Goal: Task Accomplishment & Management: Manage account settings

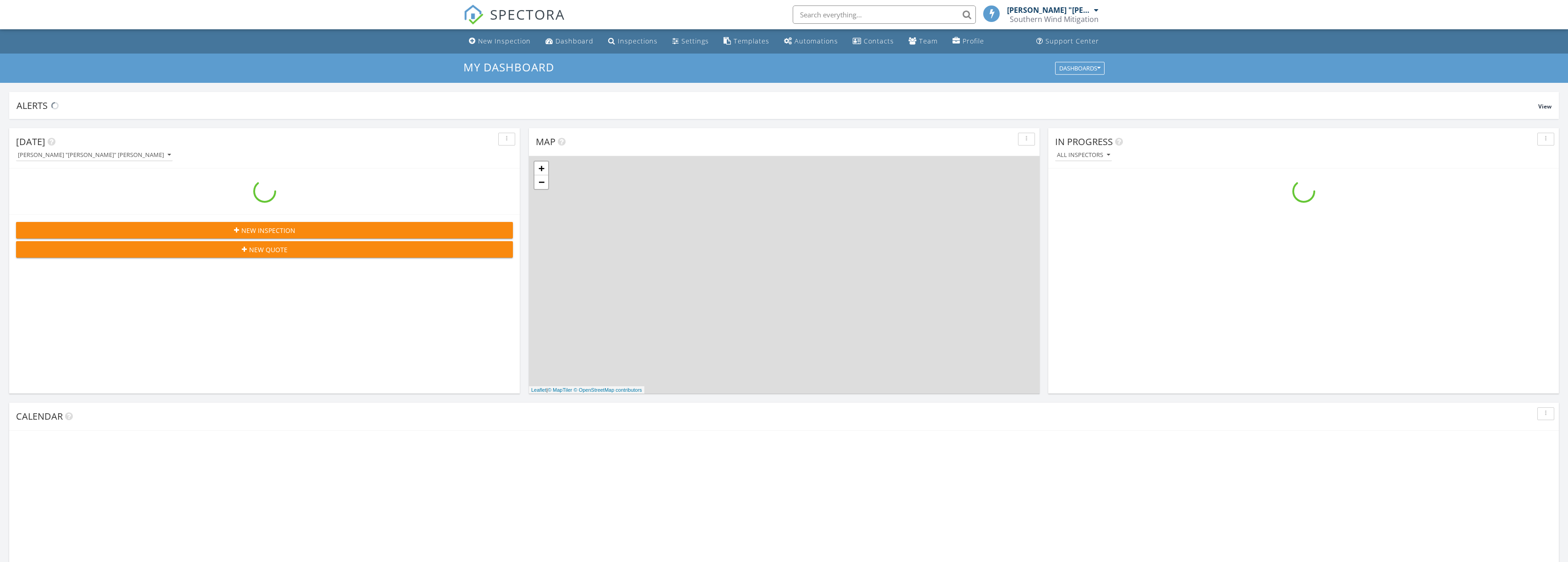
scroll to position [833, 1569]
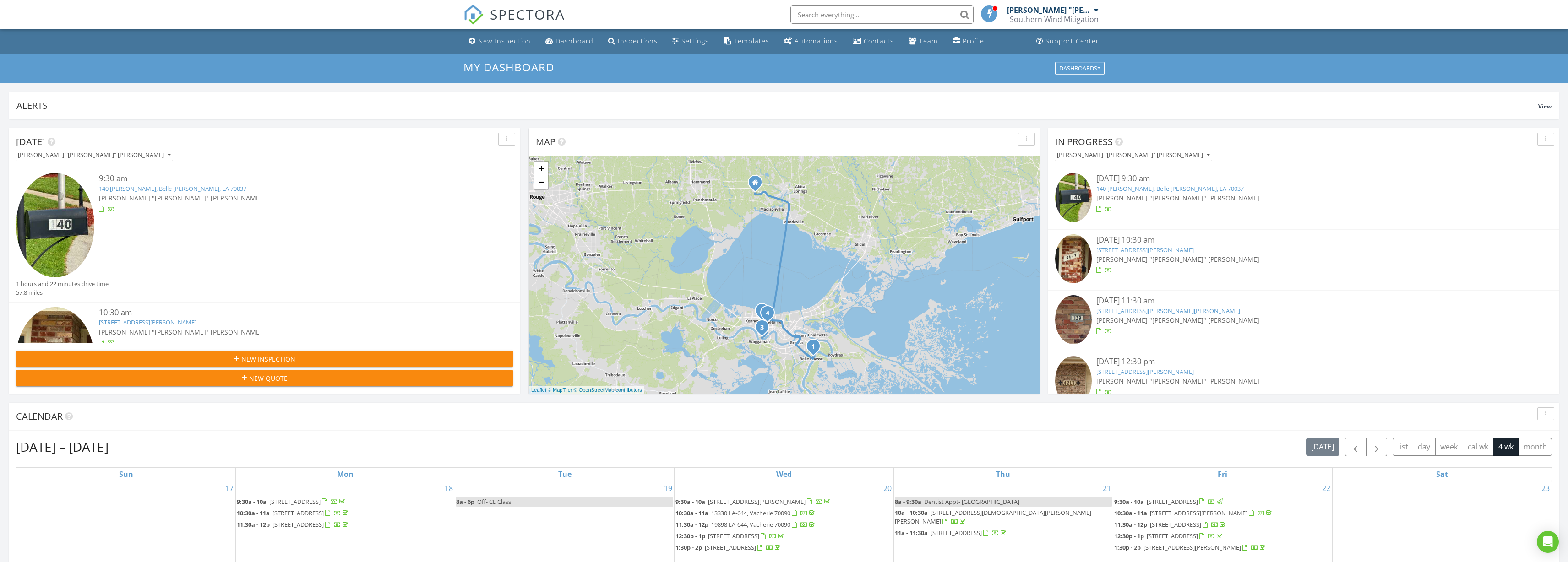
click at [1129, 189] on link "140 Evangeline Trce, Belle Chasse, LA 70037" at bounding box center [1170, 189] width 147 height 8
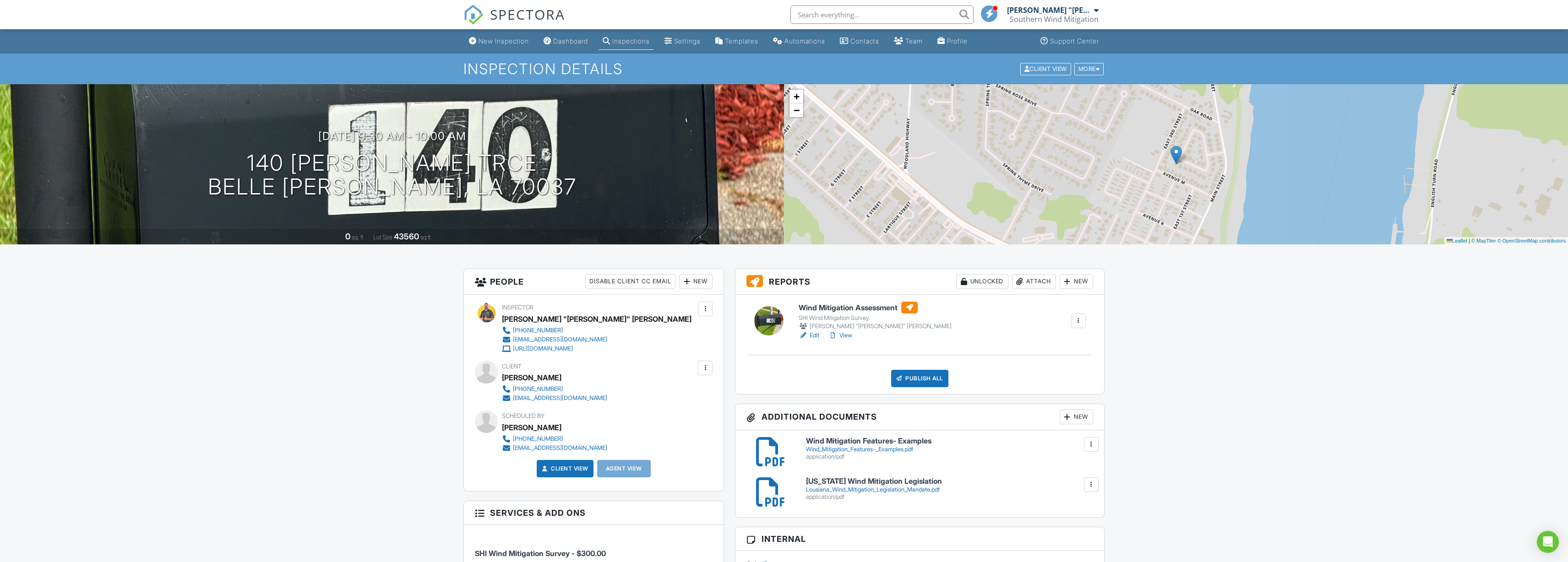
click at [1042, 282] on div "Attach" at bounding box center [1034, 281] width 44 height 15
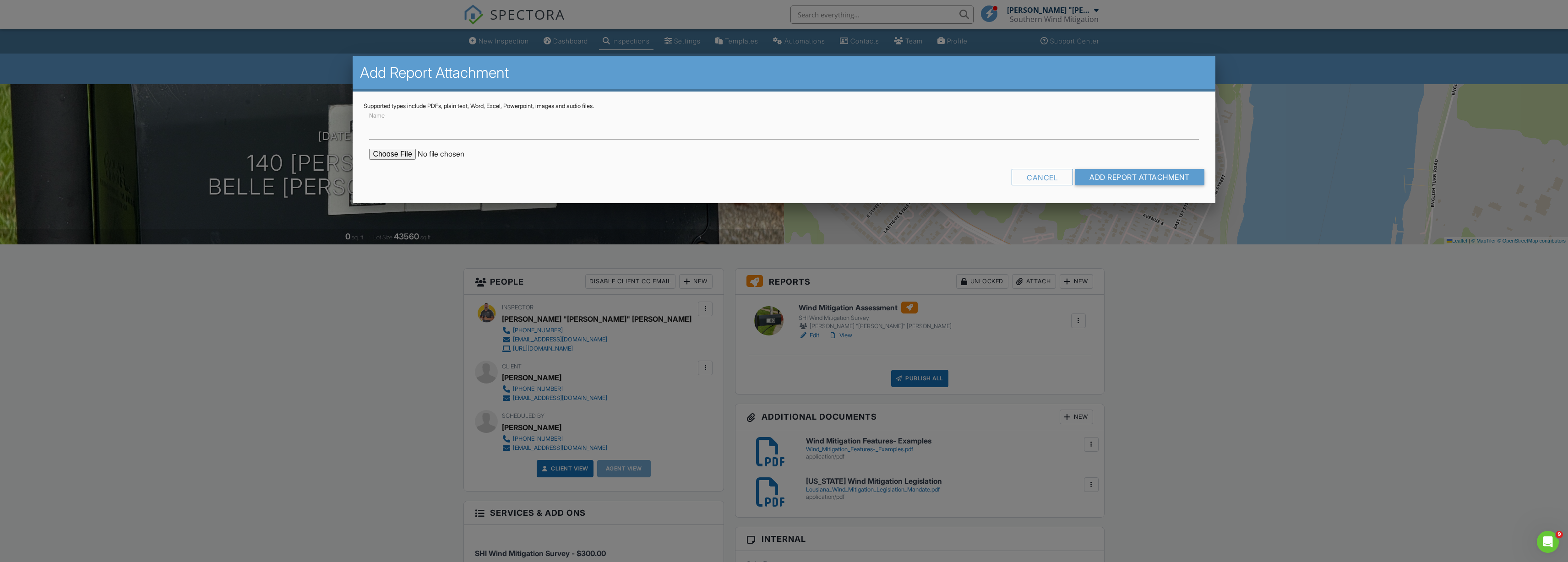
click at [403, 154] on input "file" at bounding box center [447, 154] width 156 height 11
type input "C:\fakepath\Ryan Bell- Citizens Form.pdf"
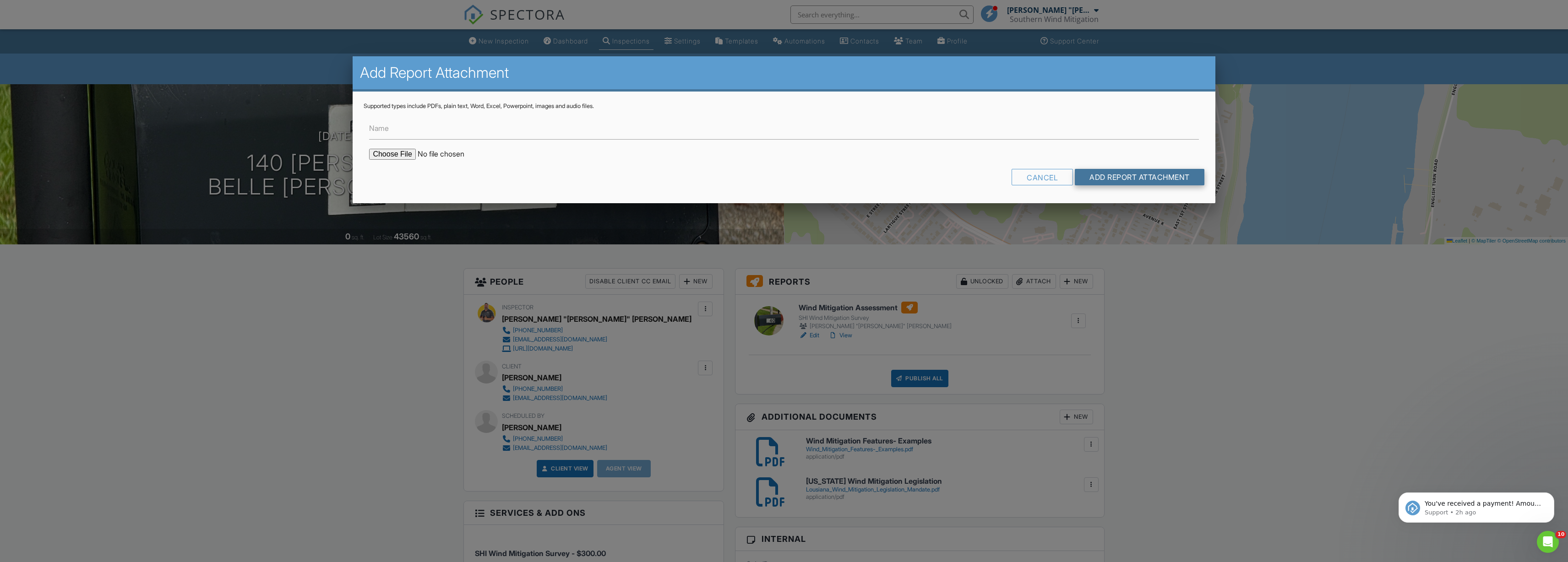
click at [1157, 180] on input "Add Report Attachment" at bounding box center [1139, 177] width 129 height 17
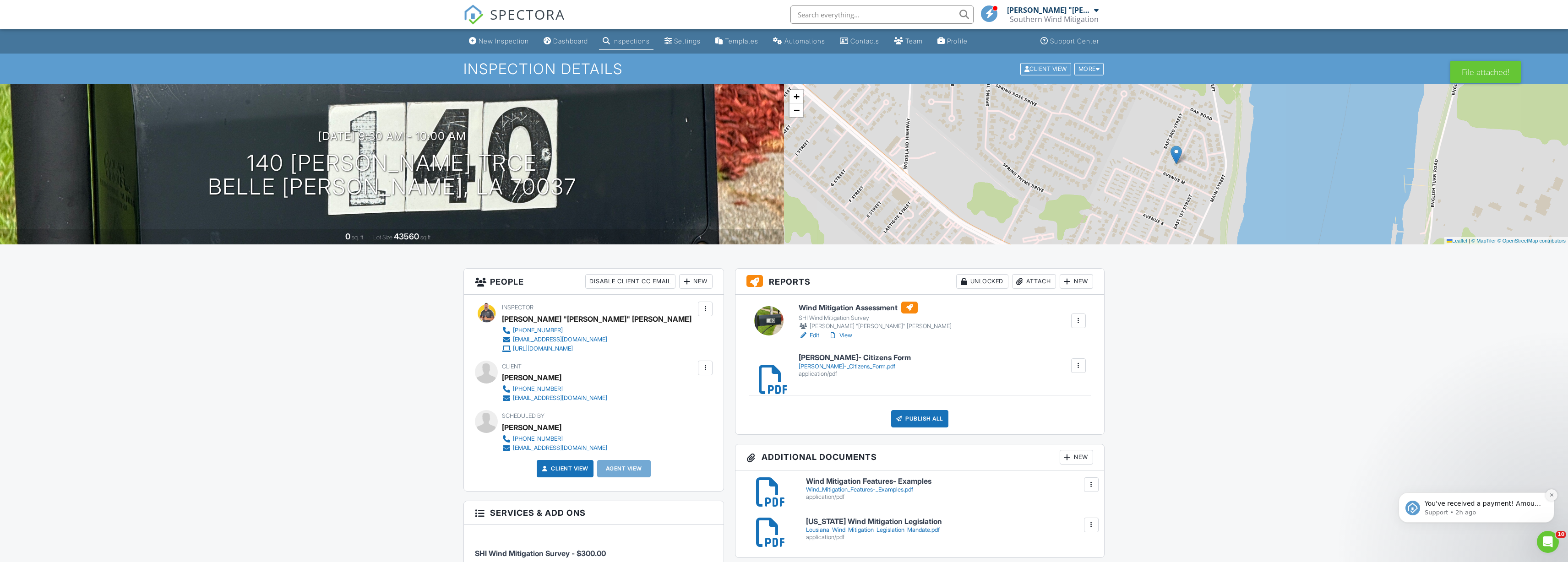
click at [1551, 495] on icon "Dismiss notification" at bounding box center [1551, 494] width 3 height 3
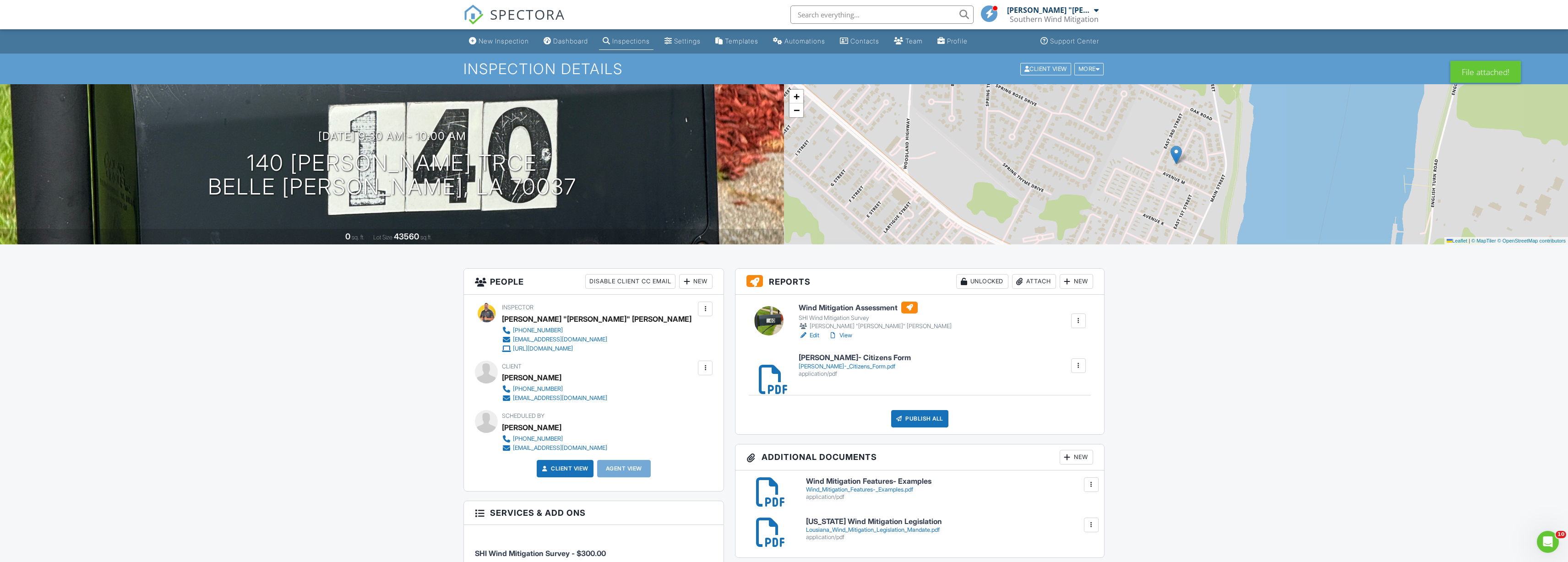
click at [1033, 282] on div "Attach" at bounding box center [1034, 281] width 44 height 15
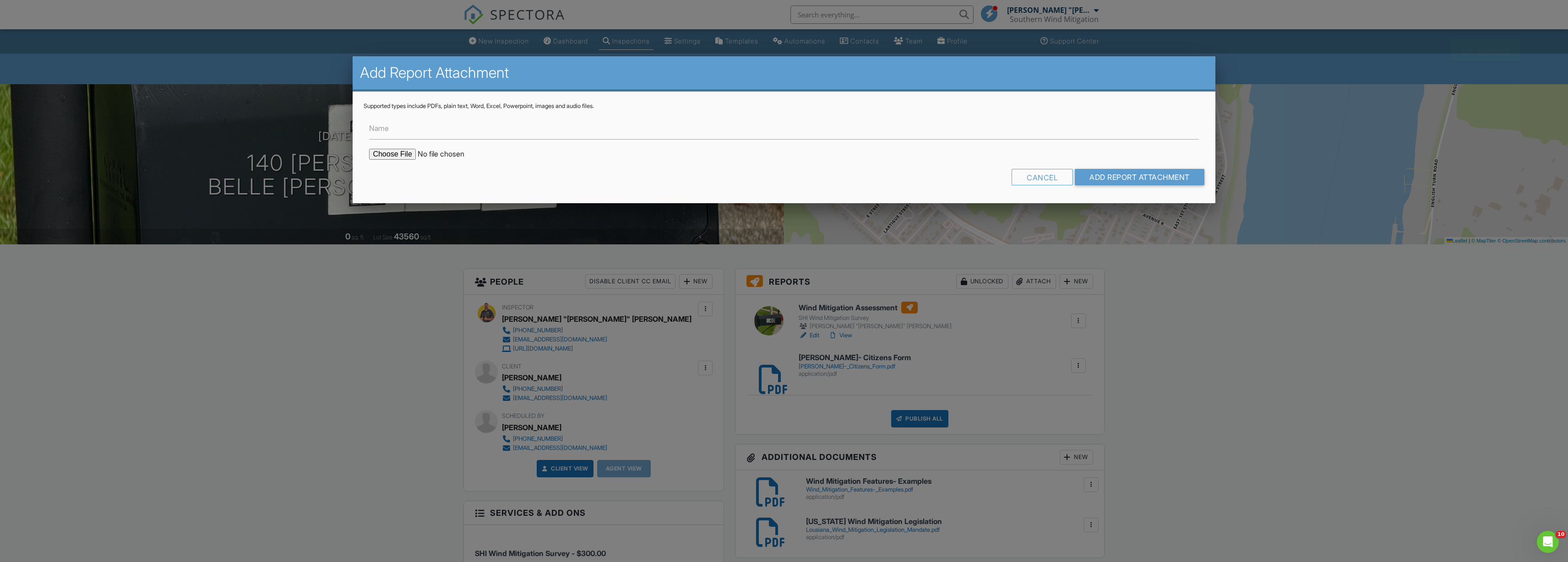
click at [386, 154] on input "file" at bounding box center [447, 154] width 156 height 11
type input "C:\fakepath\Ryan Bell- USAA Form.pdf"
click at [1105, 177] on input "Add Report Attachment" at bounding box center [1139, 177] width 129 height 17
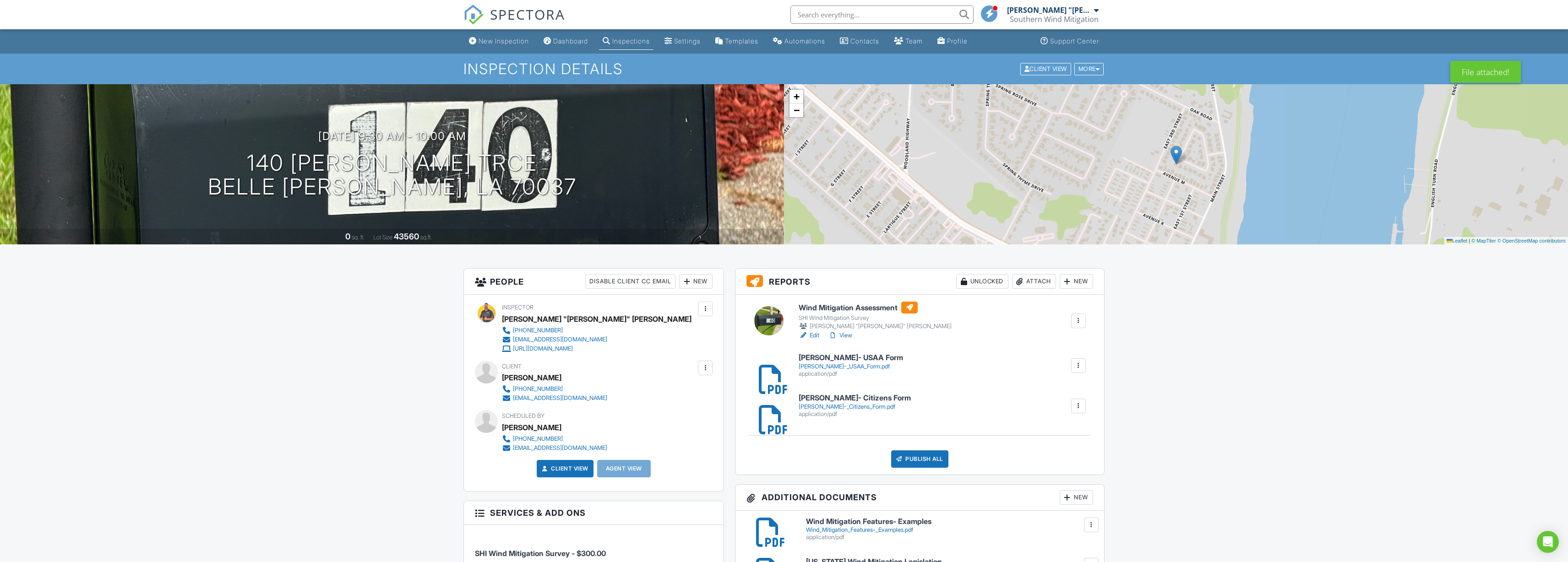
click at [838, 363] on div "[PERSON_NAME]-_USAA_Form.pdf" at bounding box center [851, 366] width 105 height 7
click at [1036, 280] on div "Attach" at bounding box center [1034, 281] width 44 height 15
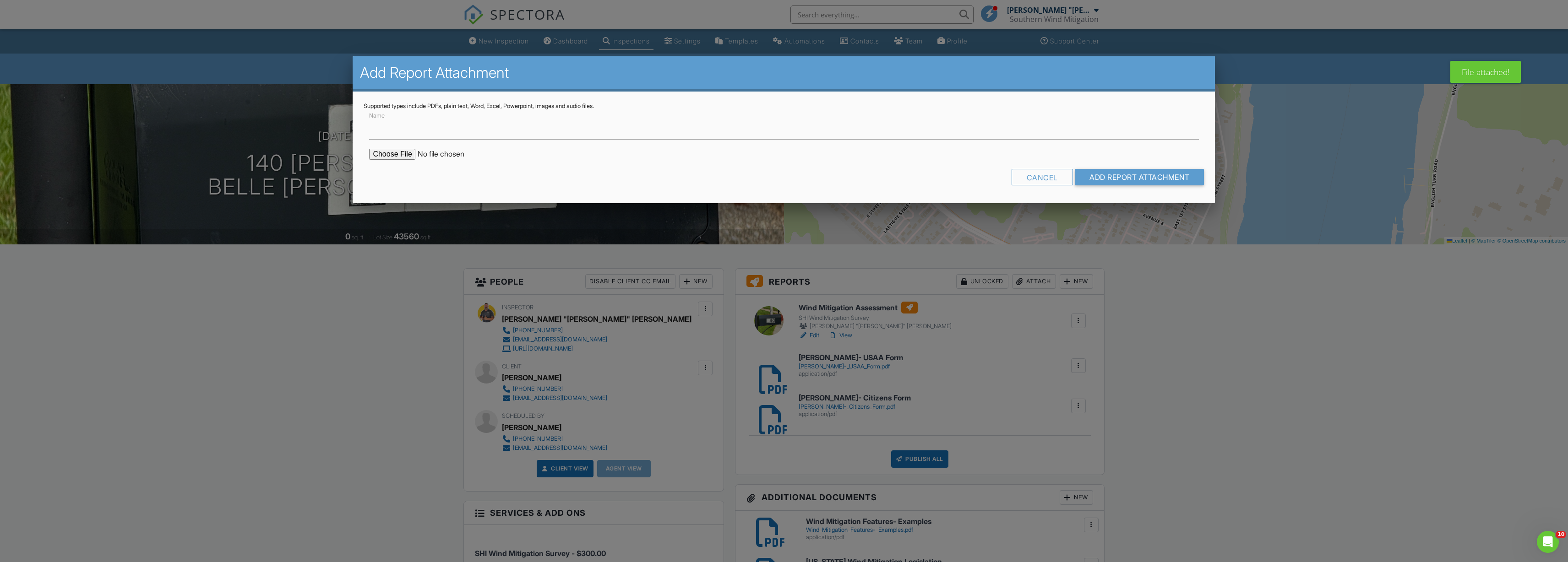
click at [395, 150] on input "file" at bounding box center [447, 154] width 156 height 11
type input "C:\fakepath\USAA Document Upload Procedure.pdf"
click at [1142, 178] on input "Add Report Attachment" at bounding box center [1139, 177] width 129 height 17
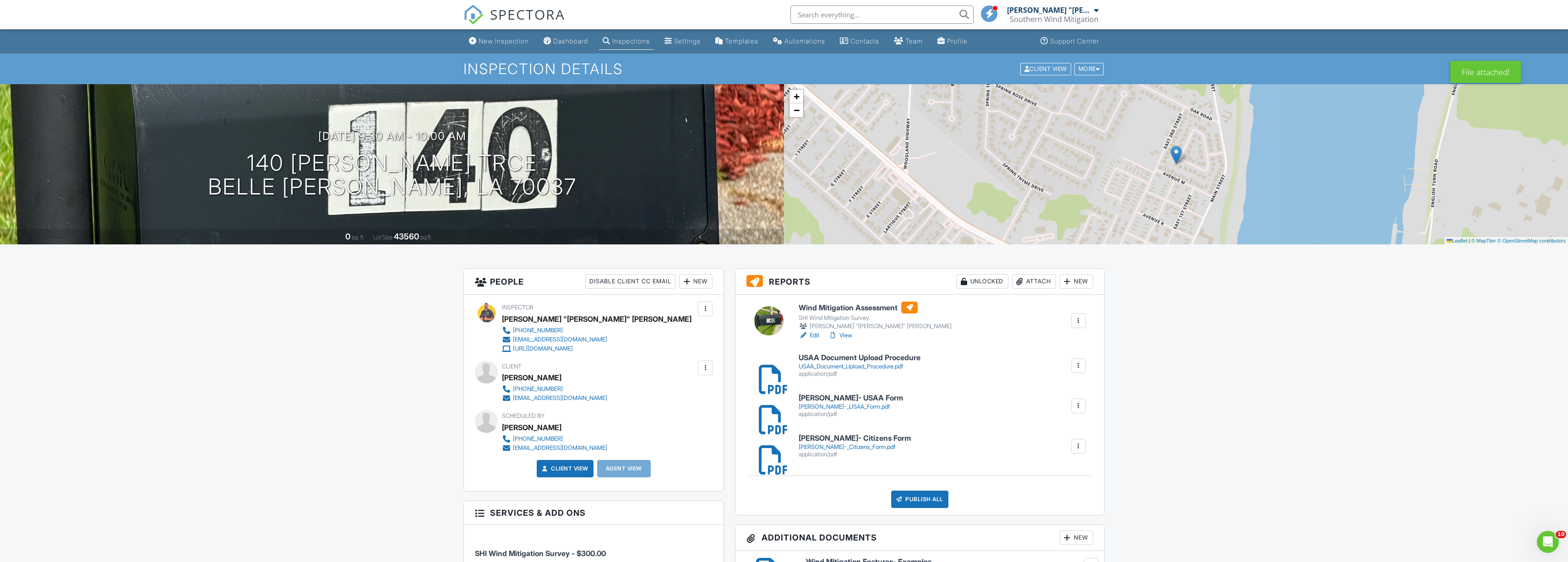
click at [845, 335] on link "View" at bounding box center [840, 335] width 24 height 9
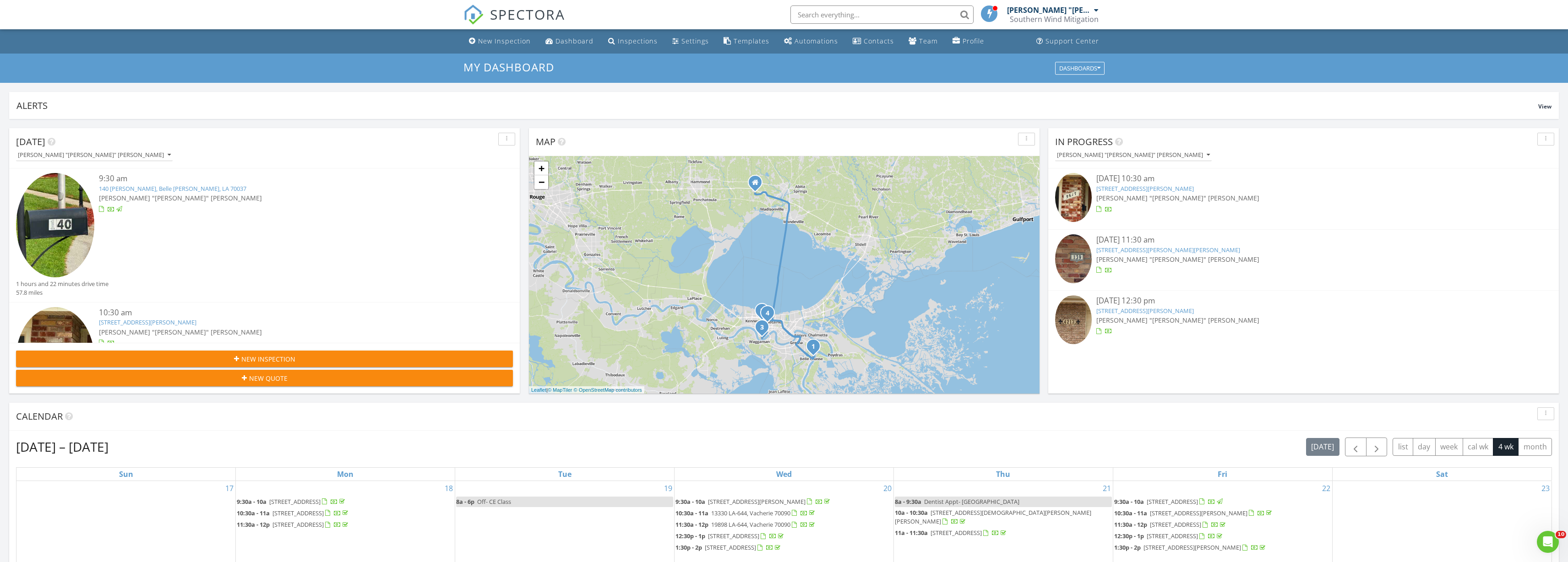
click at [1152, 189] on link "[STREET_ADDRESS][PERSON_NAME]" at bounding box center [1145, 189] width 98 height 8
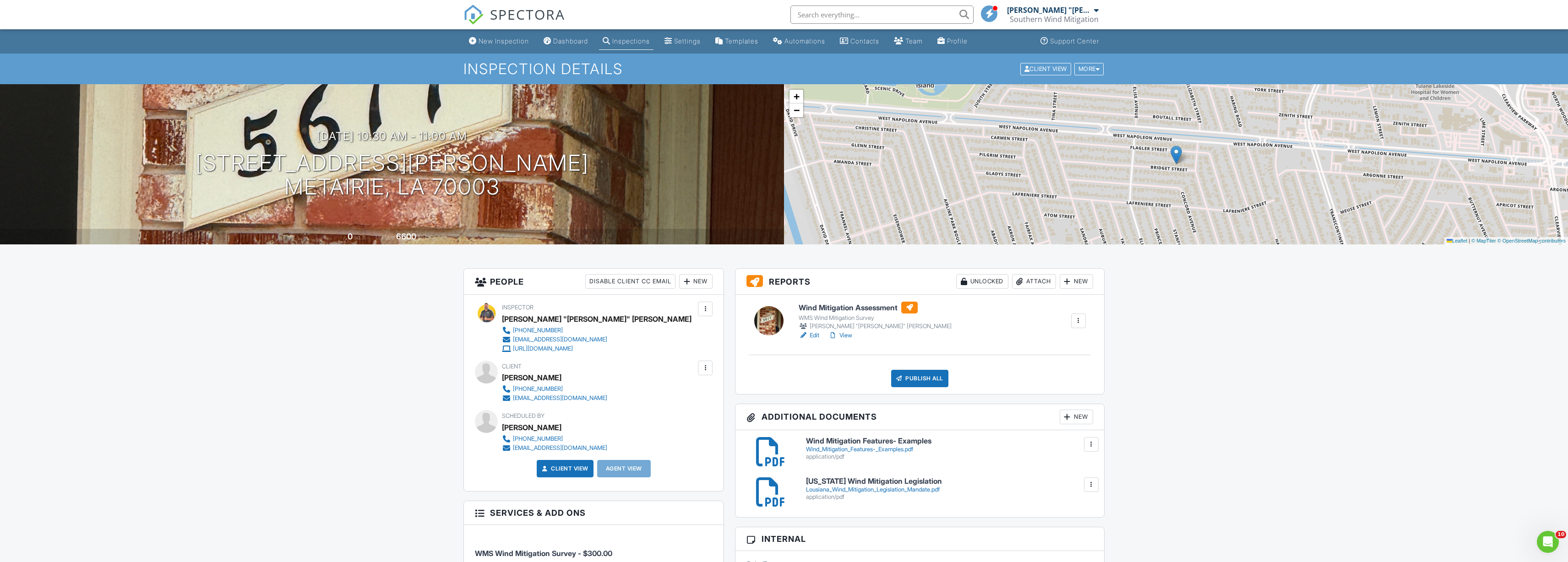
click at [1033, 285] on div "Attach" at bounding box center [1034, 281] width 44 height 15
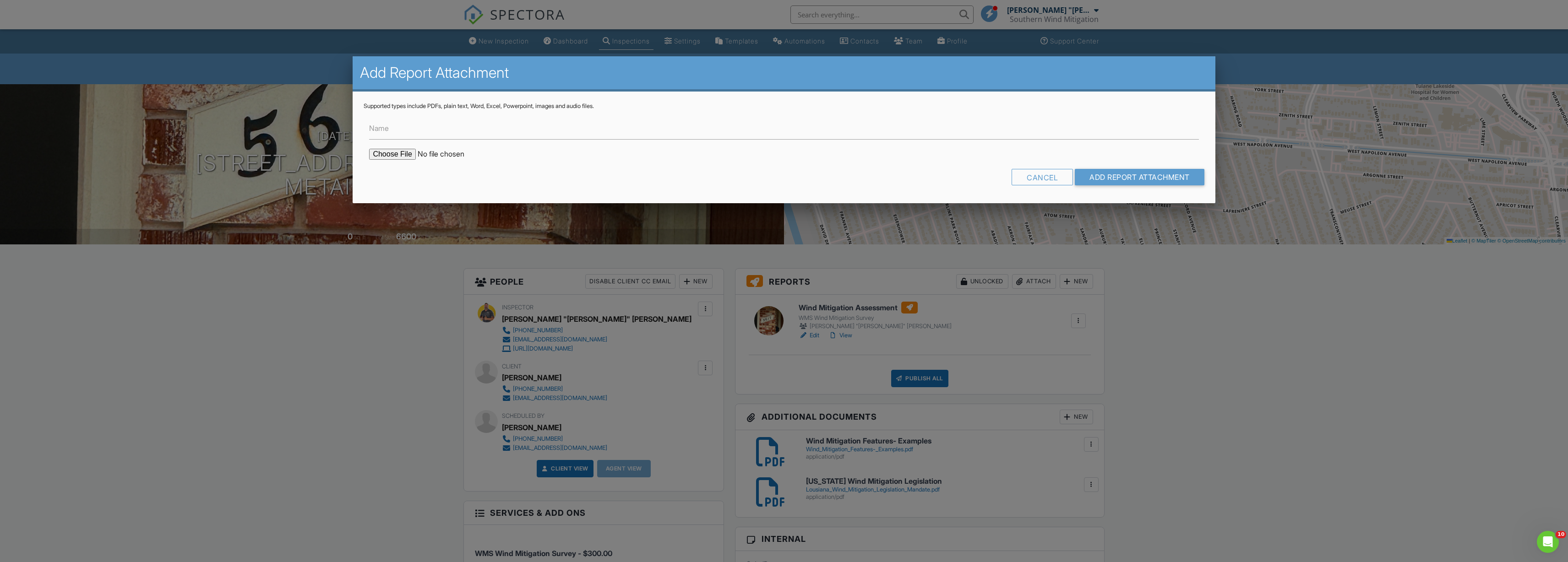
click at [384, 151] on input "file" at bounding box center [447, 154] width 156 height 11
type input "C:\fakepath\Carl J Koppeis- Citizens Form.pdf"
click at [1121, 175] on input "Add Report Attachment" at bounding box center [1139, 177] width 129 height 17
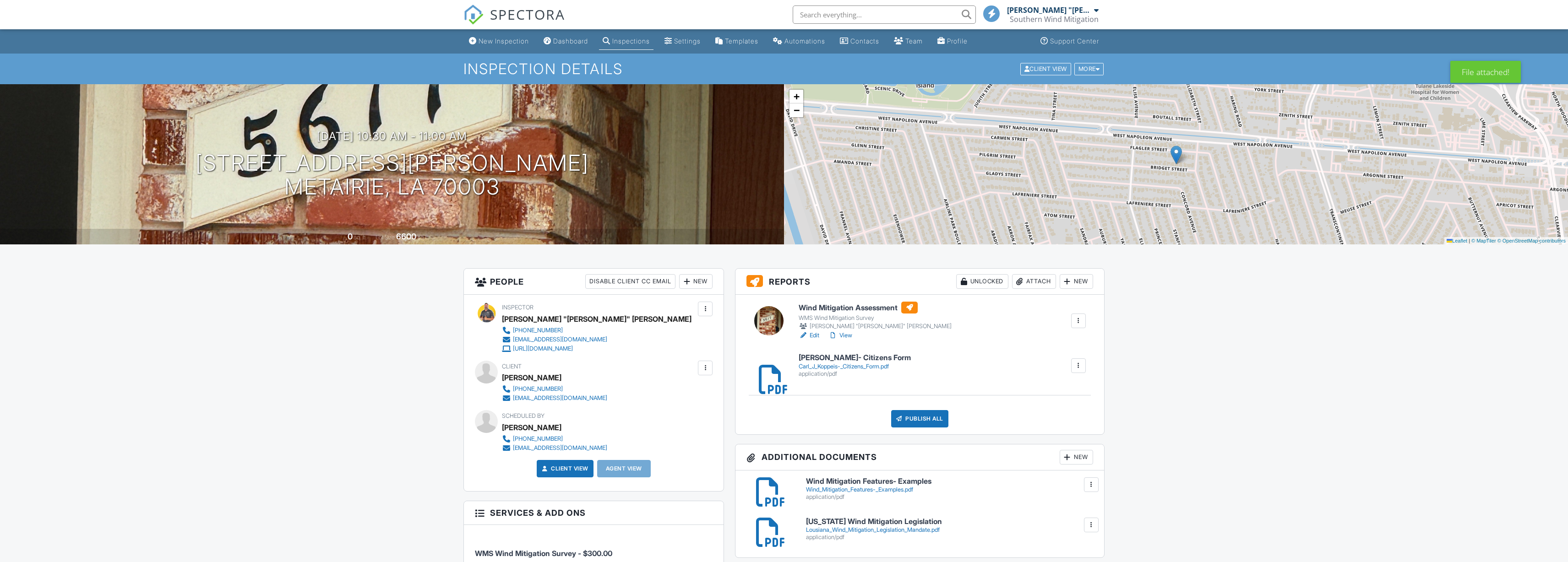
click at [1030, 279] on div "Attach" at bounding box center [1034, 281] width 44 height 15
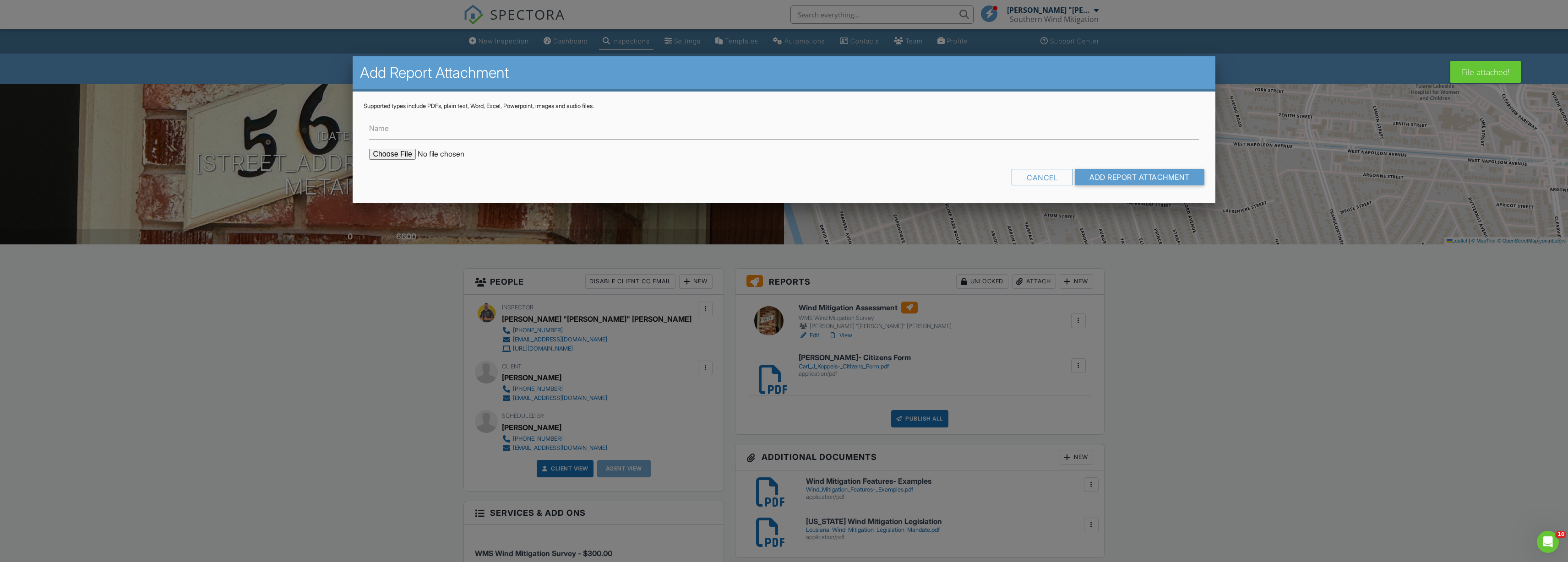
click at [399, 155] on input "file" at bounding box center [447, 154] width 156 height 11
type input "C:\fakepath\Carl J Koppeis- USAA Form.pdf"
click at [1120, 178] on input "Add Report Attachment" at bounding box center [1139, 177] width 129 height 17
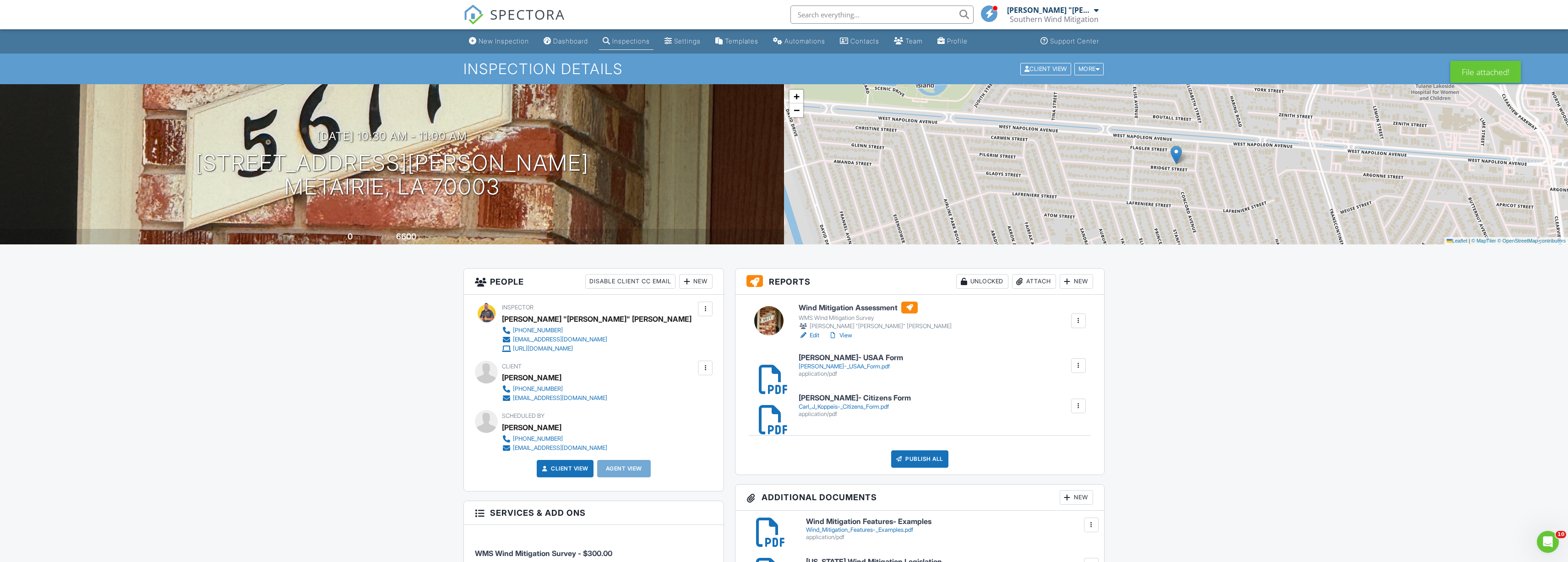
click at [848, 336] on link "View" at bounding box center [840, 335] width 24 height 9
click at [848, 335] on link "View" at bounding box center [840, 335] width 24 height 9
click at [1032, 280] on div "Attach" at bounding box center [1034, 281] width 44 height 15
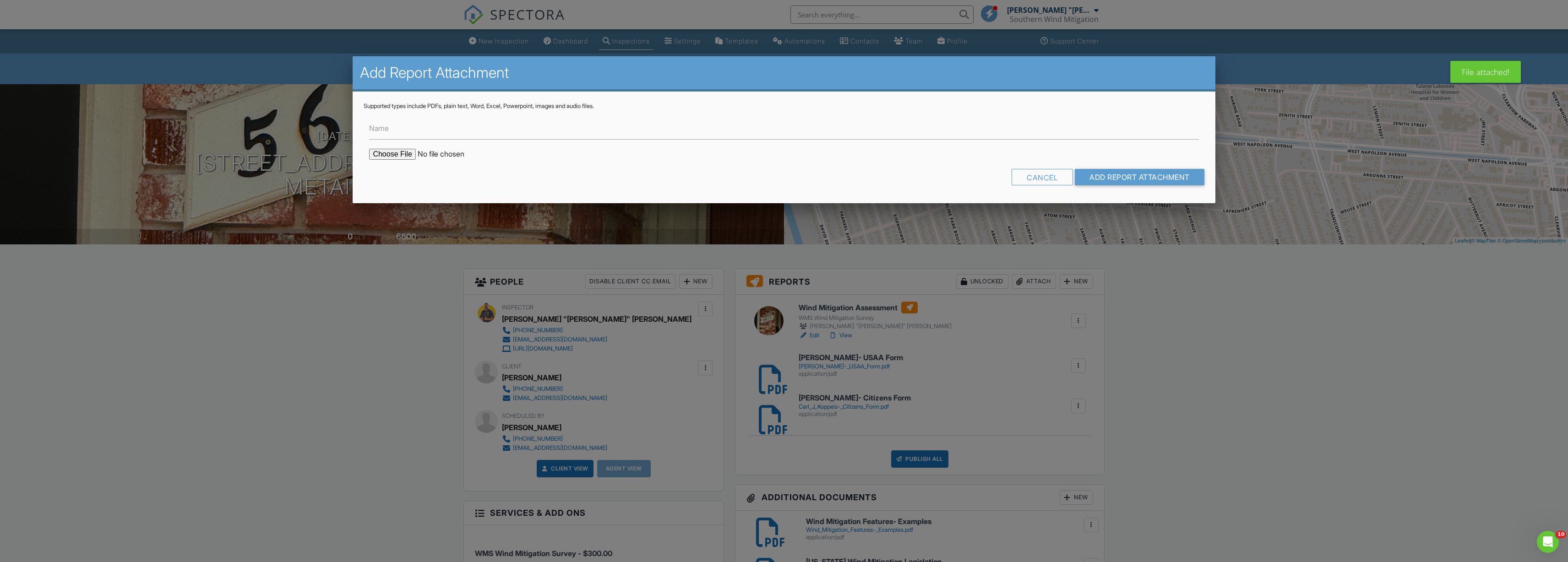
click at [398, 152] on input "file" at bounding box center [447, 154] width 156 height 11
type input "C:\fakepath\USAA Document Upload Procedure.pdf"
click at [1128, 178] on input "Add Report Attachment" at bounding box center [1139, 177] width 129 height 17
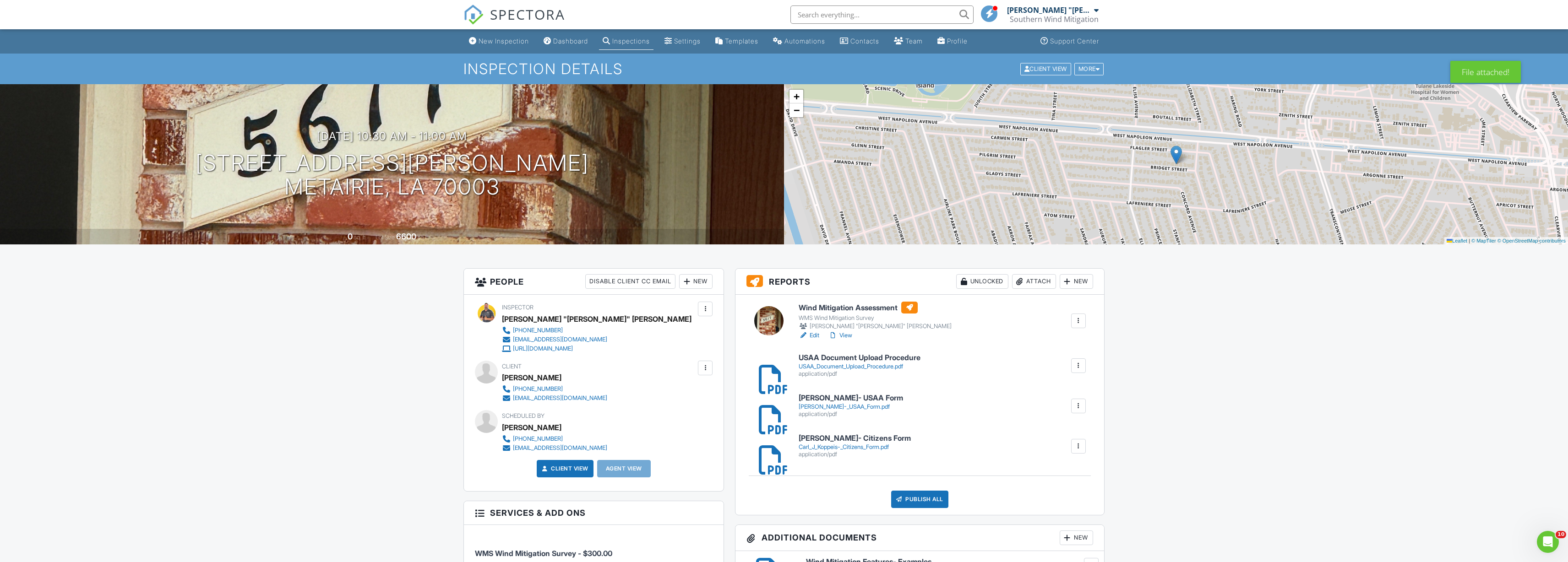
click at [846, 334] on link "View" at bounding box center [840, 335] width 24 height 9
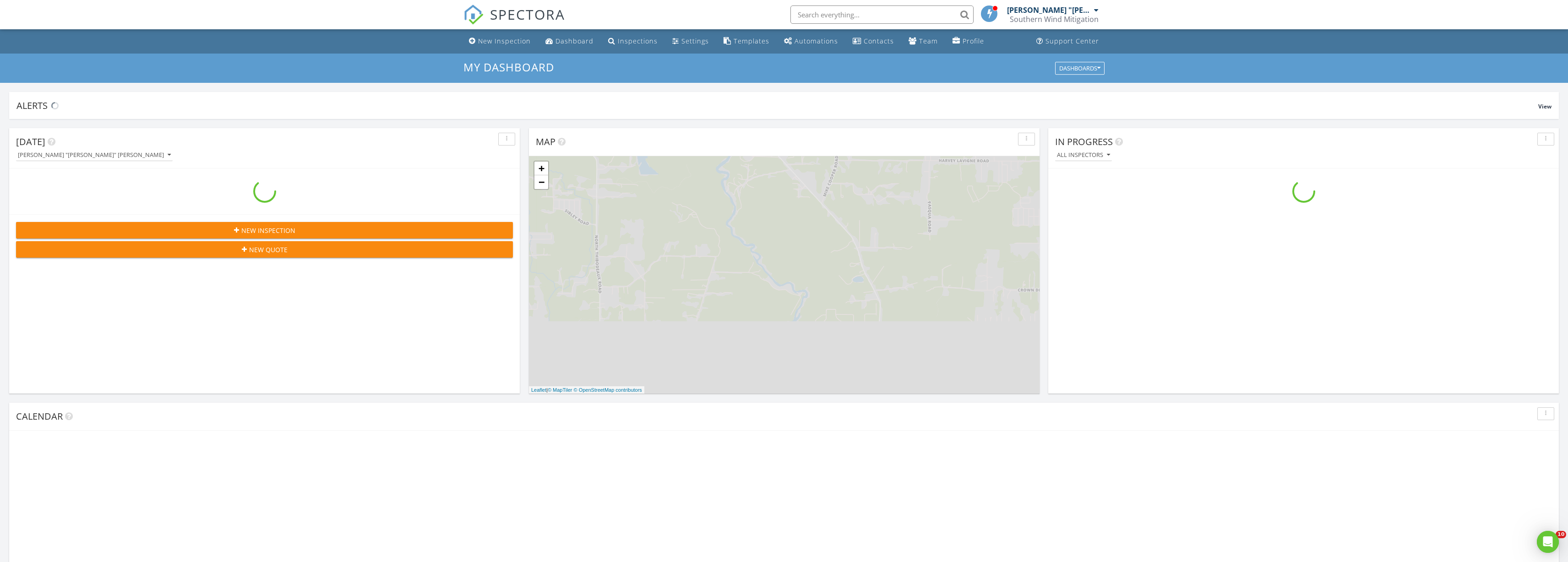
scroll to position [833, 1569]
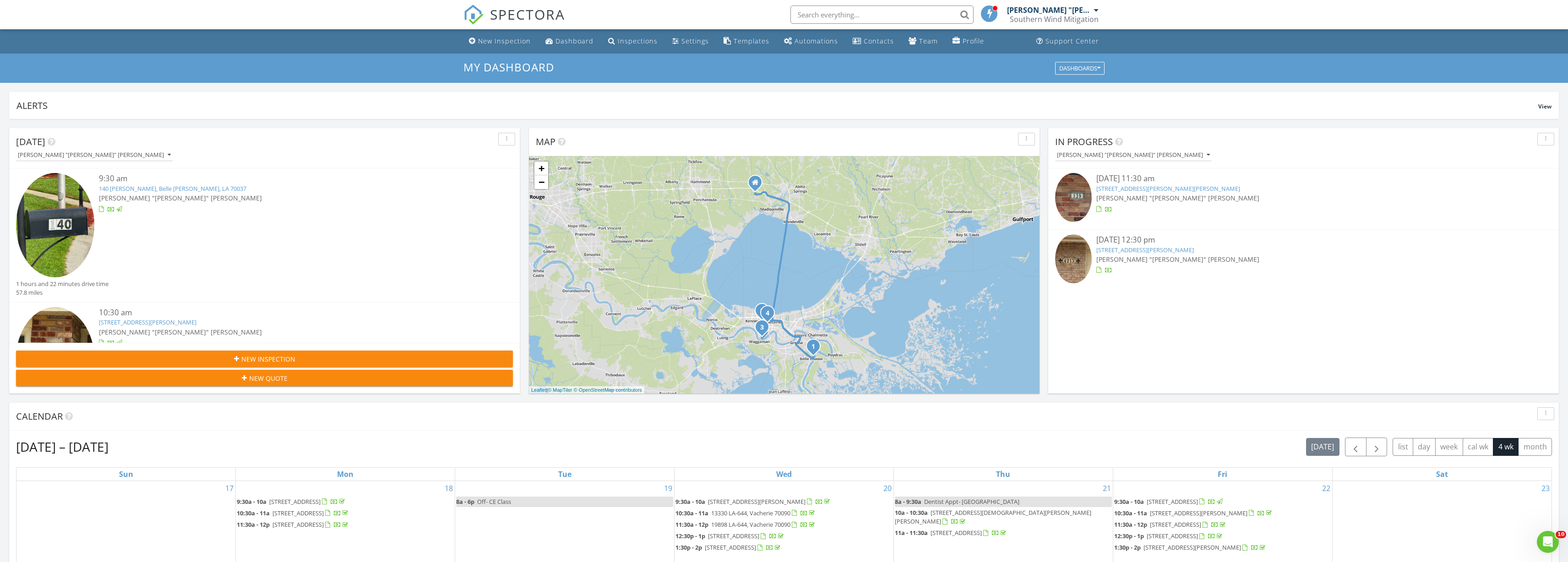
click at [136, 190] on link "140 [PERSON_NAME], Belle [PERSON_NAME], LA 70037" at bounding box center [172, 189] width 147 height 8
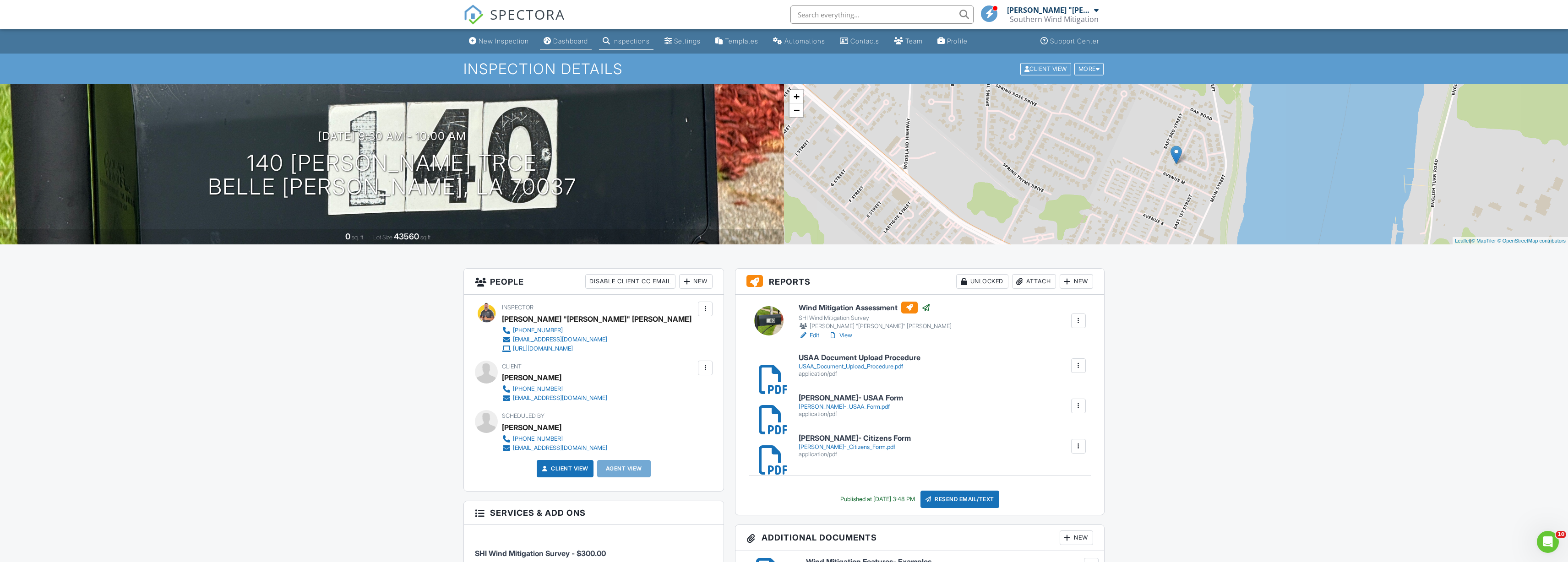
click at [567, 43] on div "Dashboard" at bounding box center [570, 41] width 35 height 8
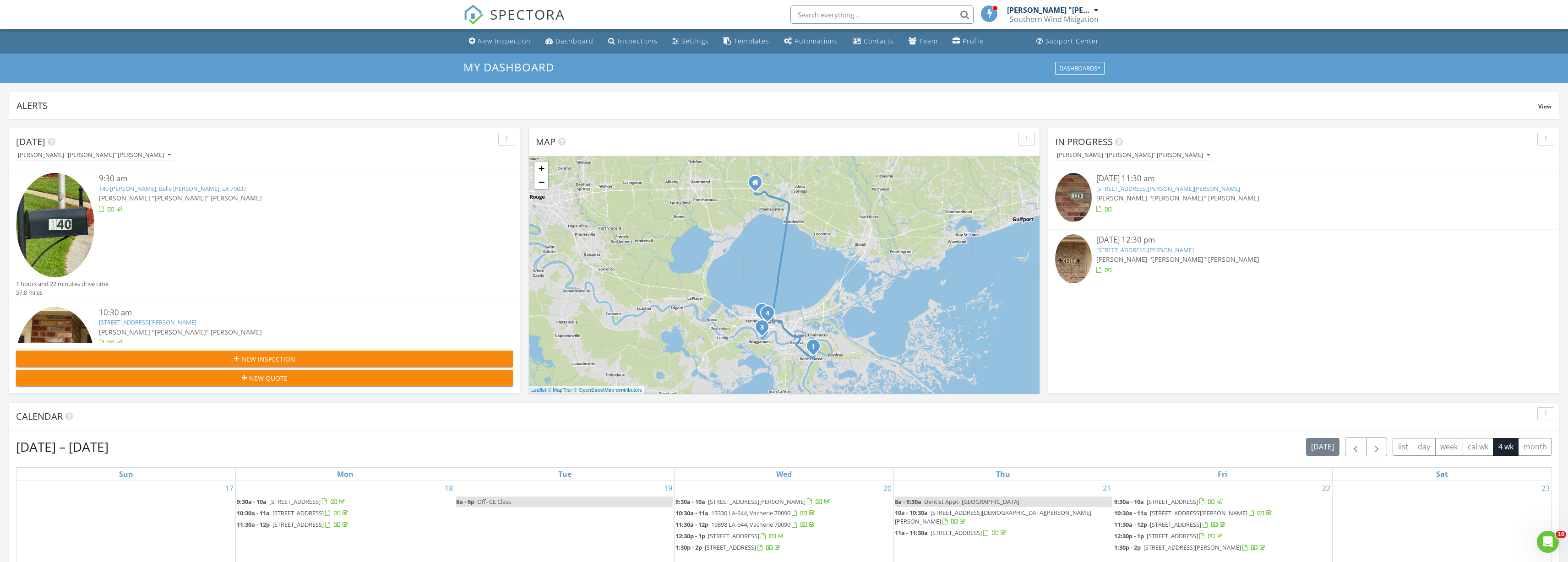
click at [1126, 187] on link "139 Imperial Woods Dr, Harahan, LA 70123" at bounding box center [1168, 189] width 144 height 8
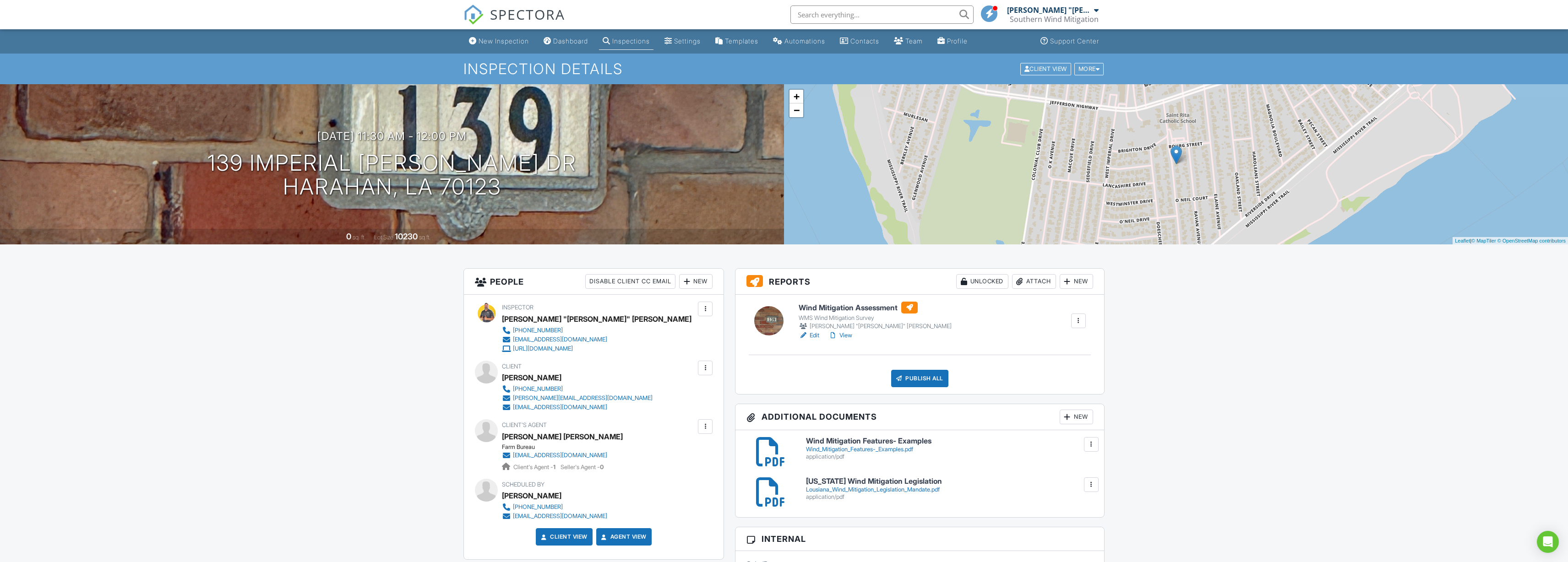
click at [1029, 277] on div "Attach" at bounding box center [1034, 281] width 44 height 15
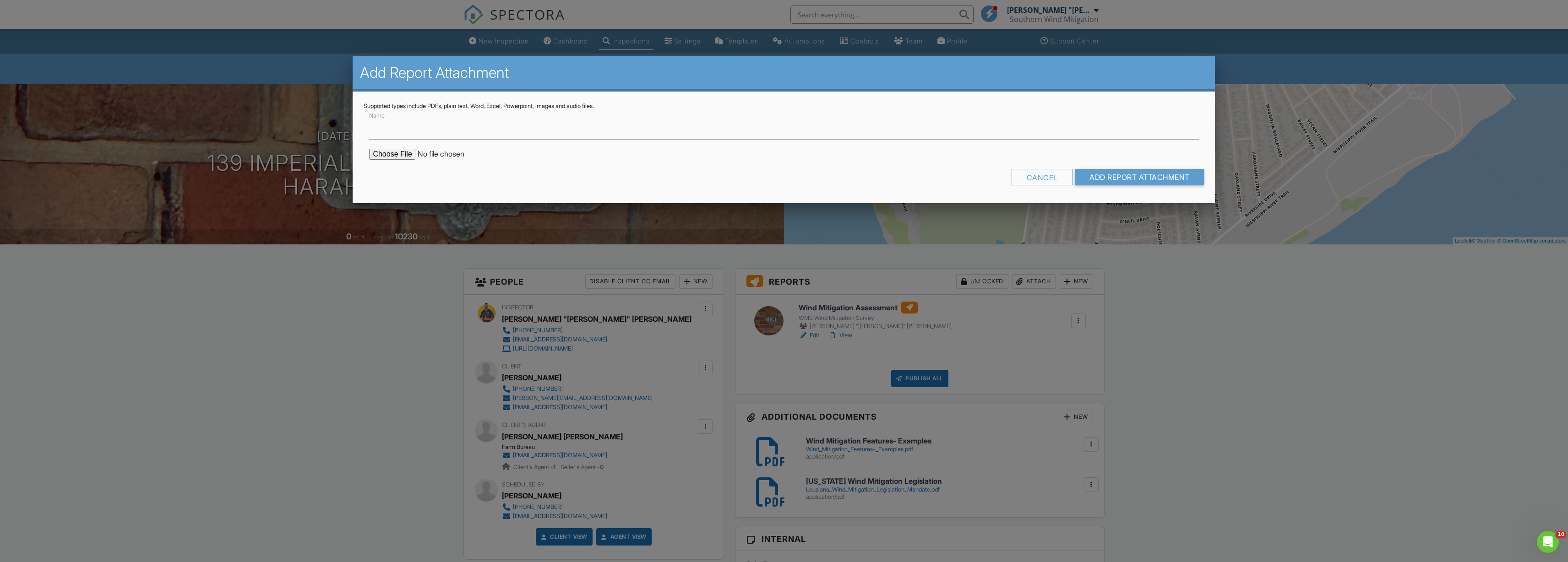
click at [401, 154] on input "file" at bounding box center [447, 154] width 156 height 11
type input "C:\fakepath\Scott Cedor- Citizens Form.pdf"
click at [1087, 175] on input "Add Report Attachment" at bounding box center [1139, 177] width 129 height 17
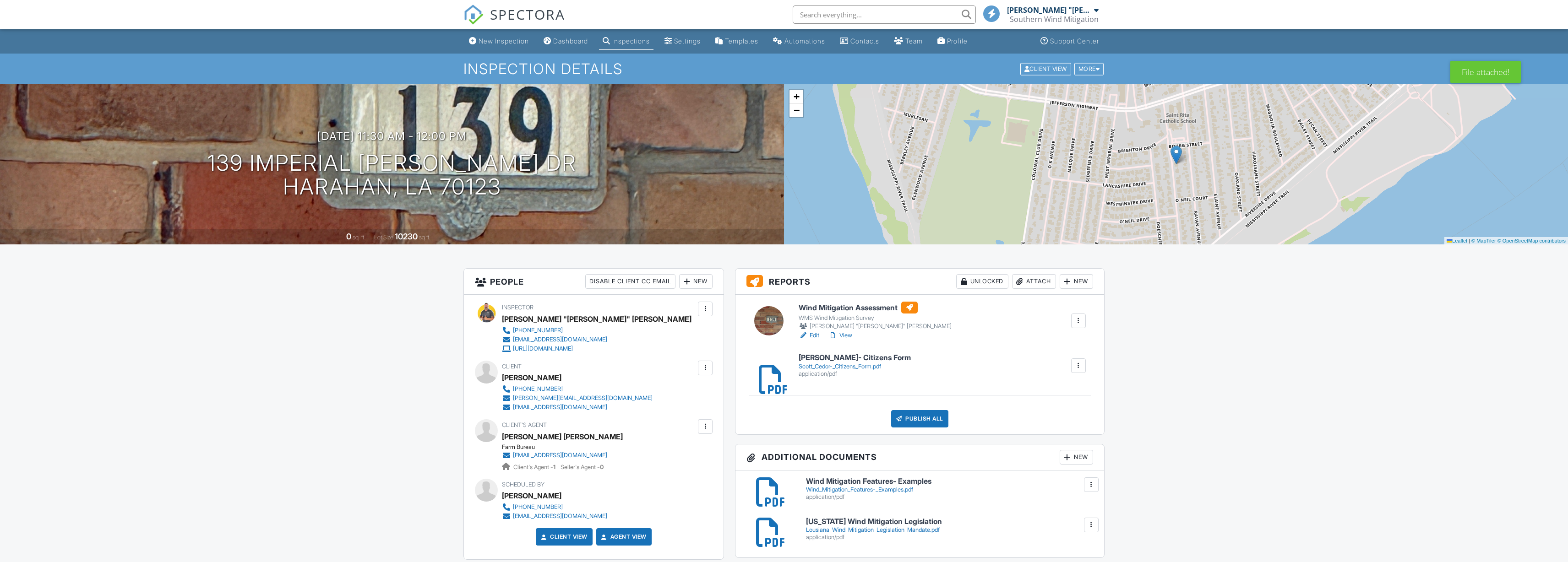
click at [1034, 281] on div "Attach" at bounding box center [1034, 281] width 44 height 15
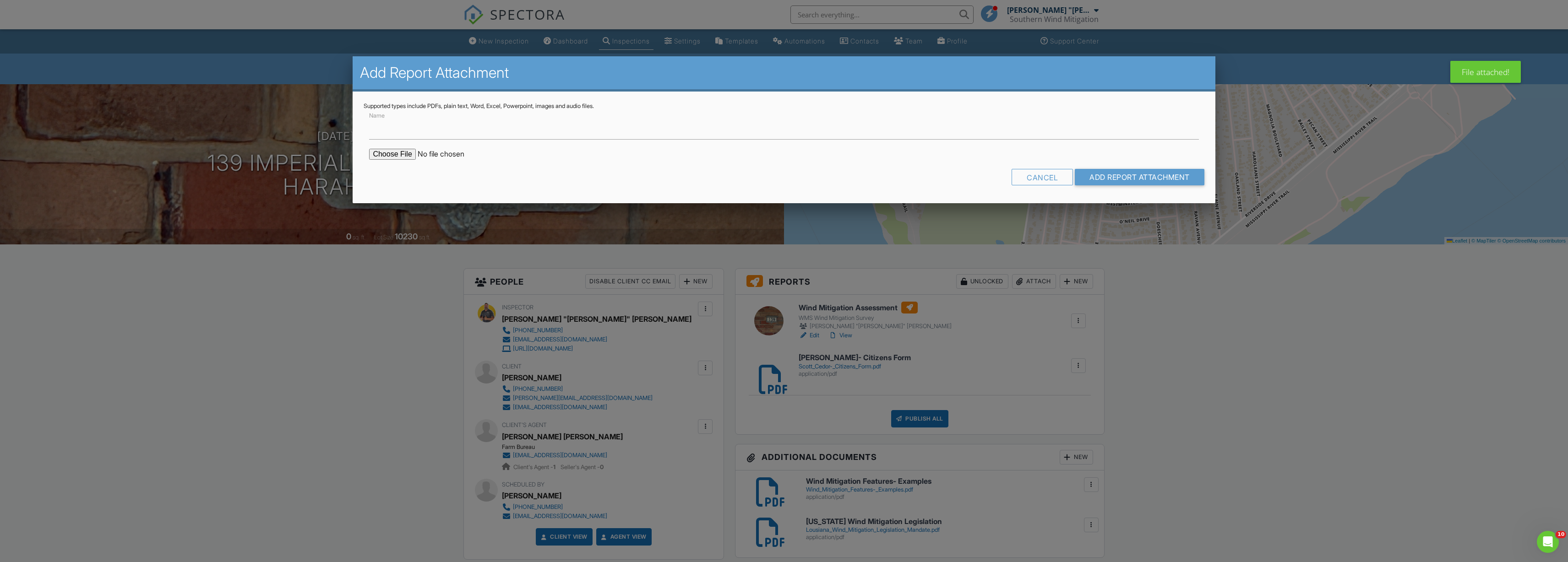
click at [395, 153] on input "file" at bounding box center [447, 154] width 156 height 11
type input "C:\fakepath\Scott Cedor- Louisiana Form.pdf"
click at [1118, 178] on input "Add Report Attachment" at bounding box center [1139, 177] width 129 height 17
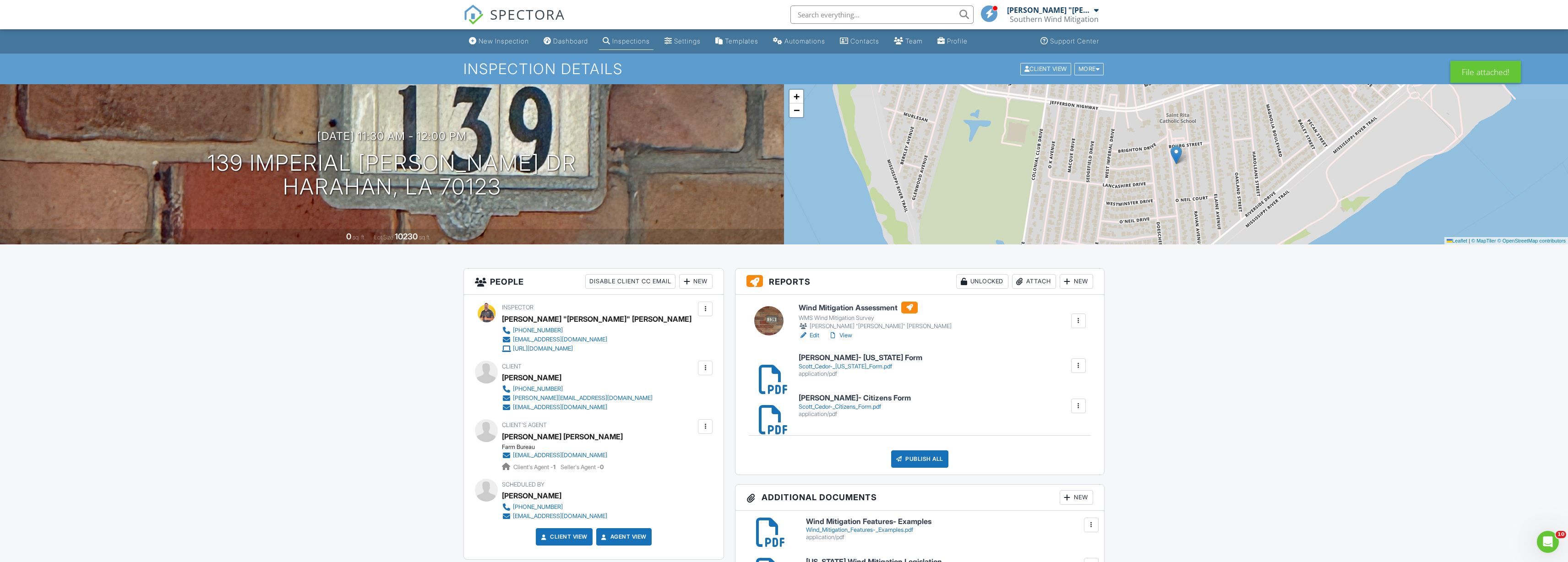
click at [848, 334] on link "View" at bounding box center [840, 335] width 24 height 9
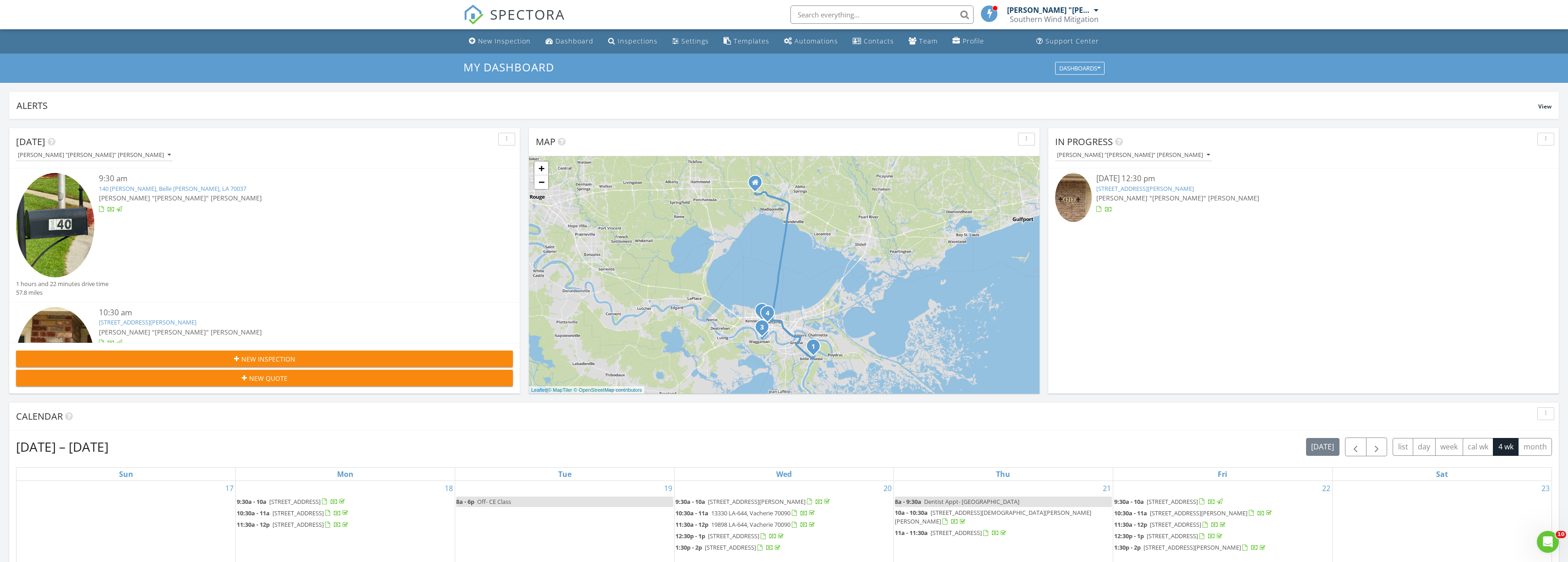
click at [1128, 189] on link "[STREET_ADDRESS][PERSON_NAME]" at bounding box center [1145, 189] width 98 height 8
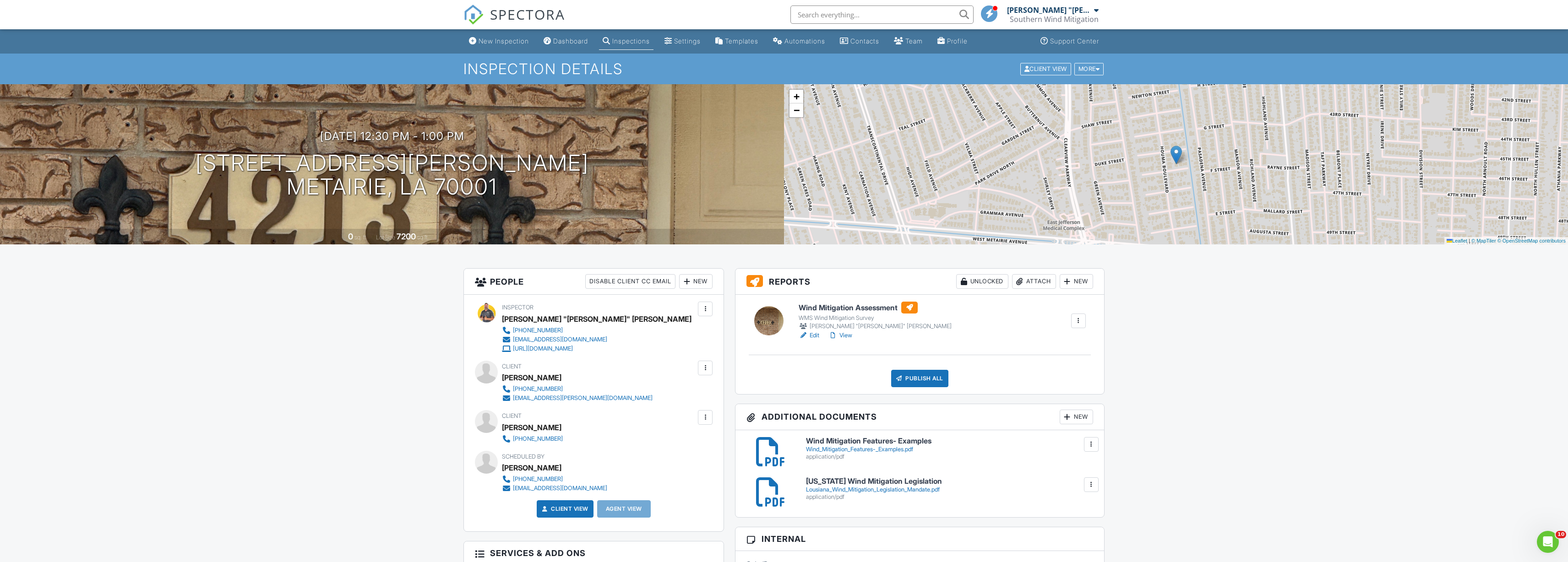
click at [985, 13] on span at bounding box center [989, 13] width 9 height 1
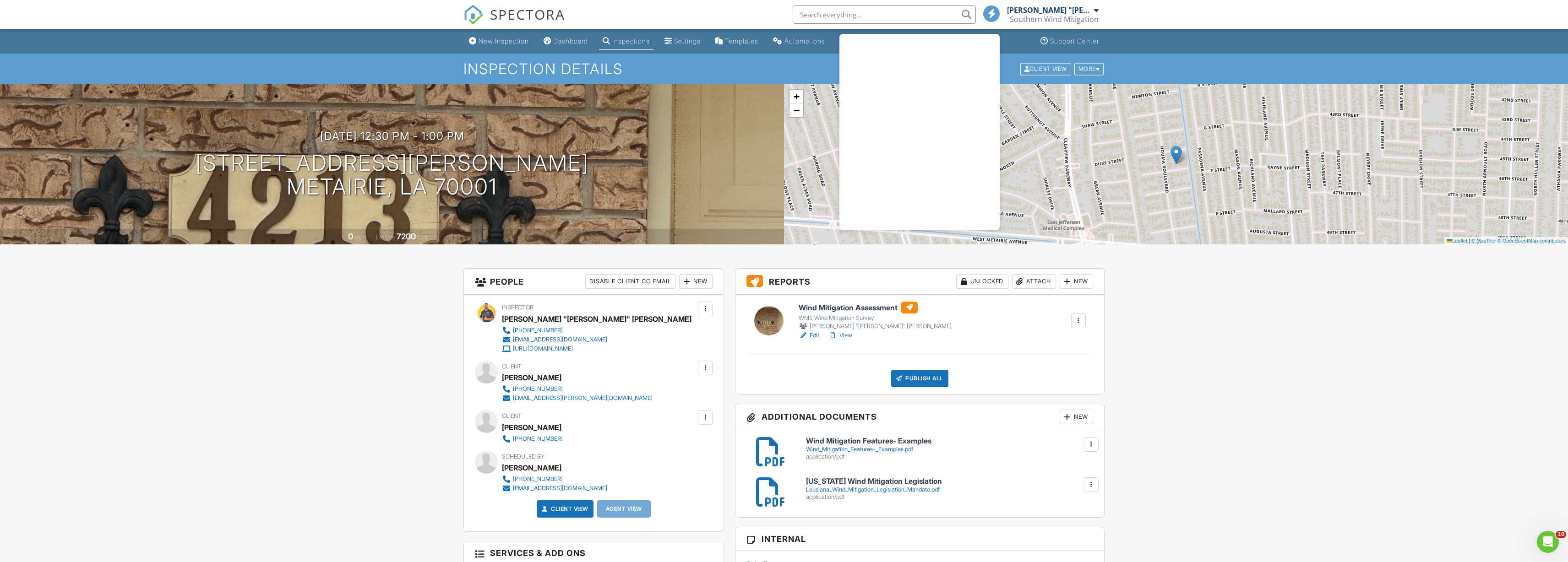
click at [992, 13] on span at bounding box center [992, 13] width 9 height 1
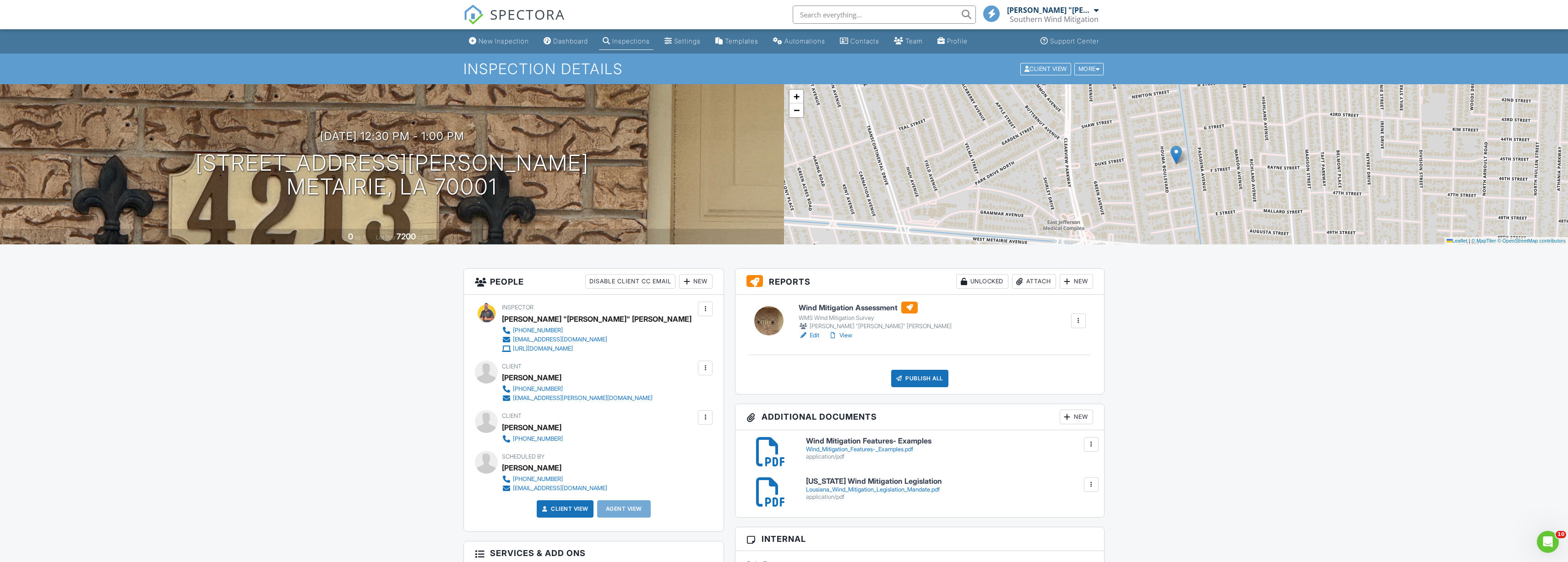
click at [992, 13] on span at bounding box center [992, 13] width 9 height 1
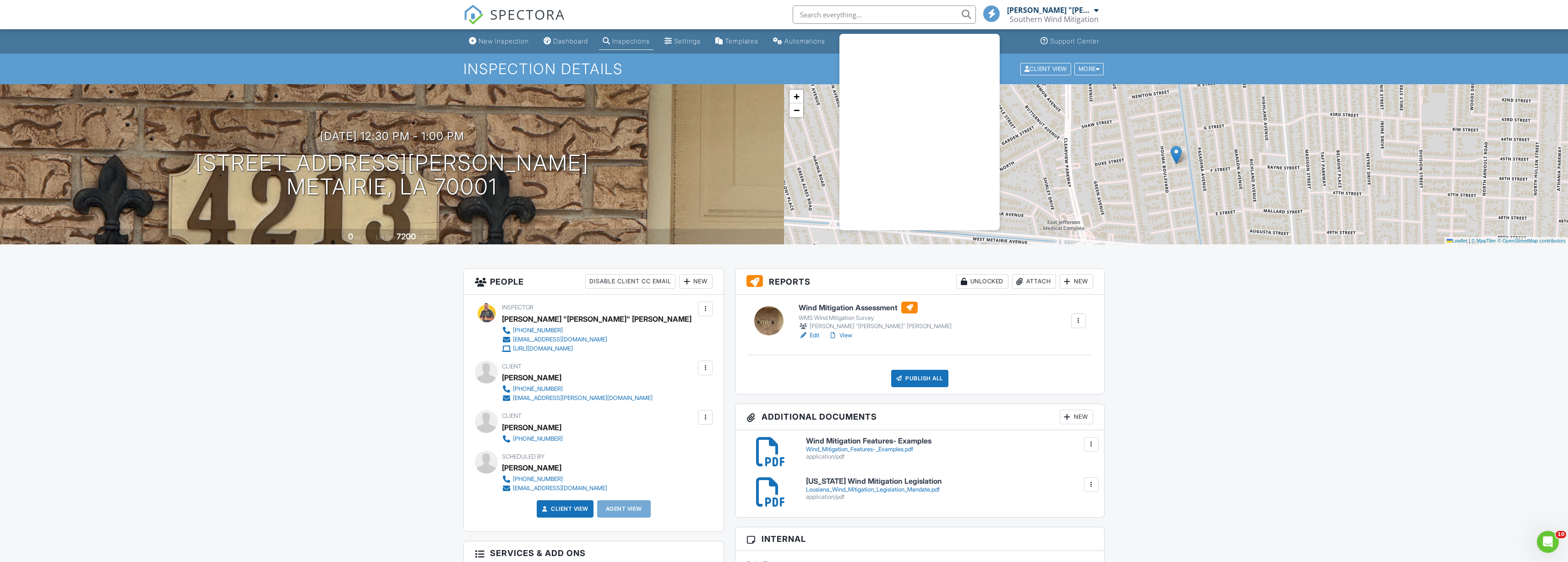
click at [992, 13] on span at bounding box center [992, 13] width 9 height 1
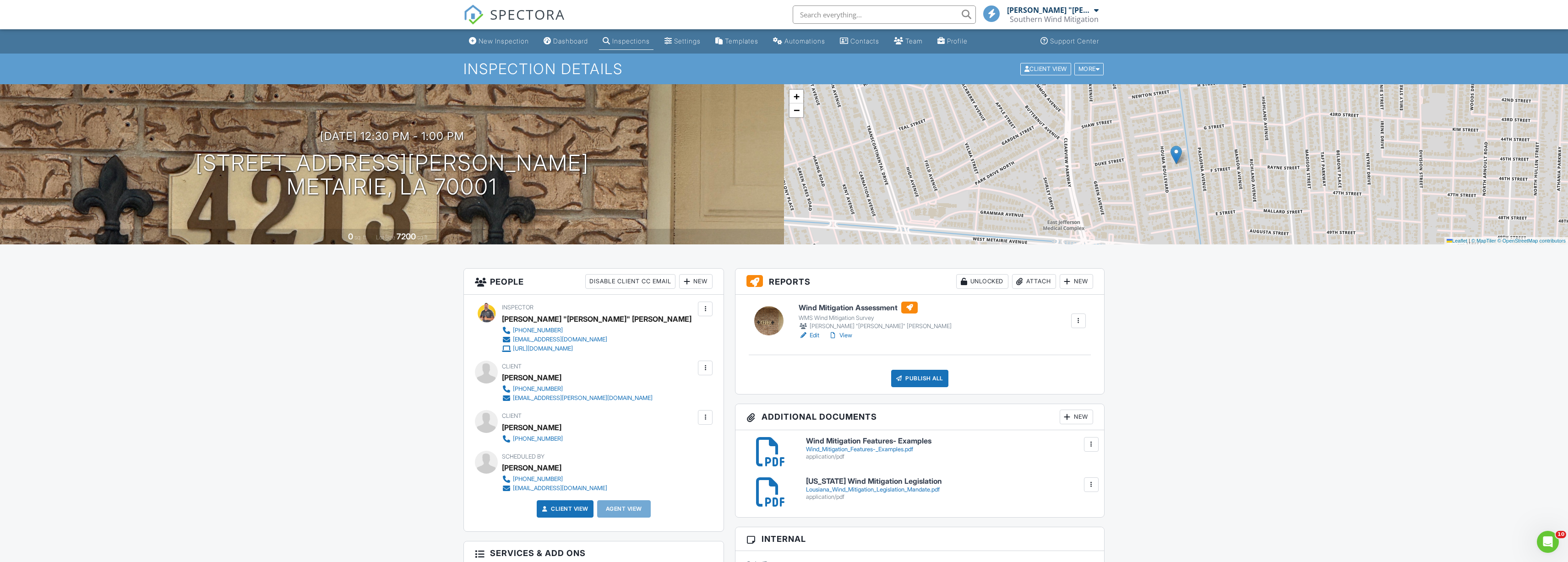
click at [1035, 282] on div "Attach" at bounding box center [1034, 281] width 44 height 15
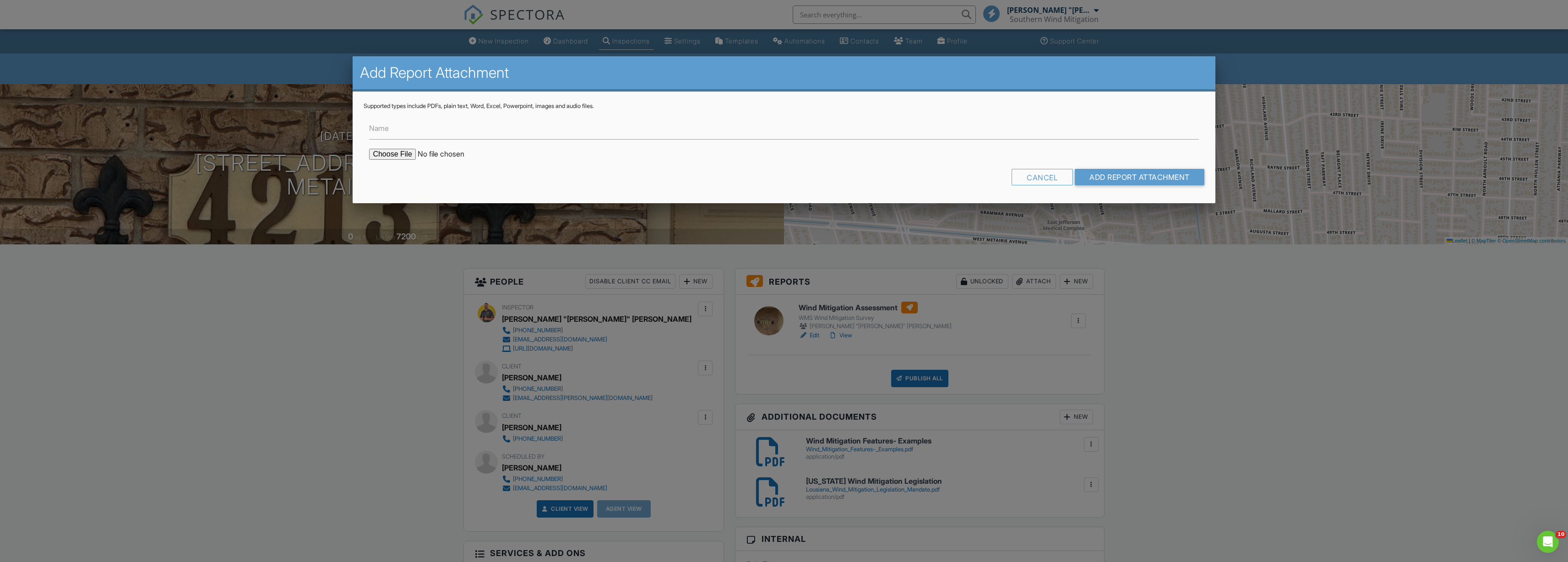
click at [393, 154] on input "file" at bounding box center [447, 154] width 156 height 11
type input "C:\fakepath\Daniel Morel & Sharon Morel- Citizens Form.pdf"
click at [1093, 177] on input "Add Report Attachment" at bounding box center [1139, 177] width 129 height 17
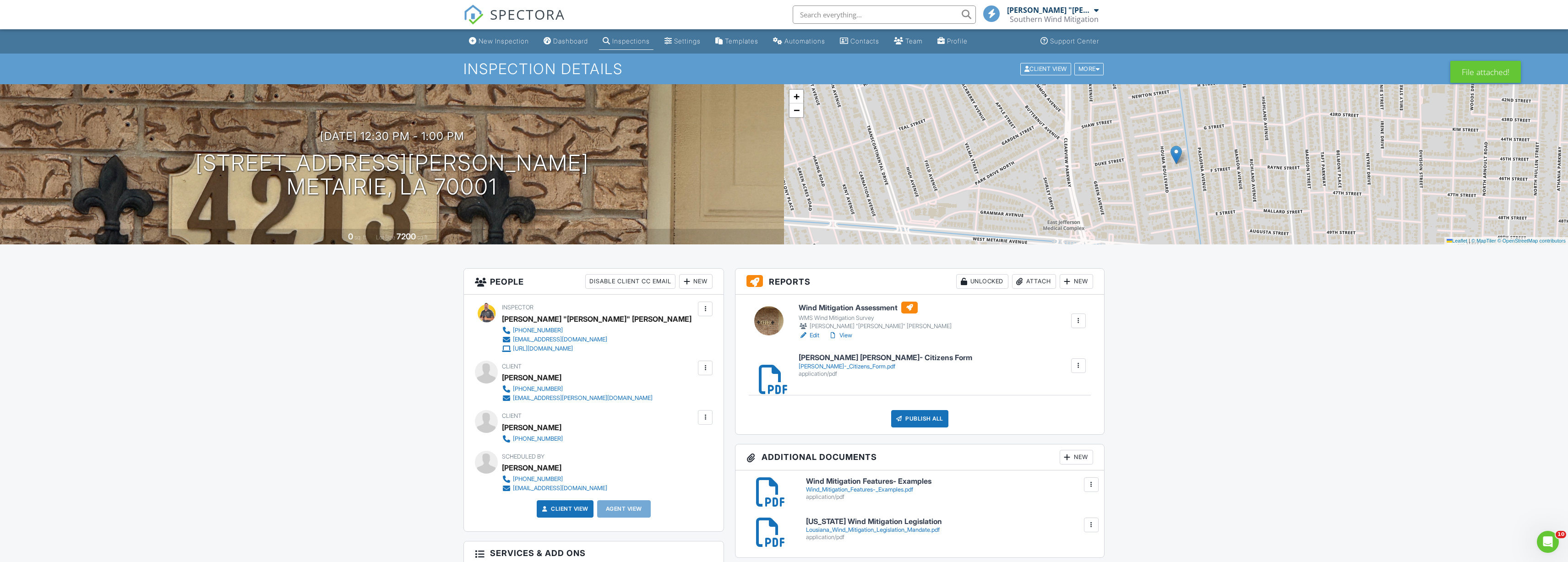
click at [1036, 281] on div "Attach" at bounding box center [1034, 281] width 44 height 15
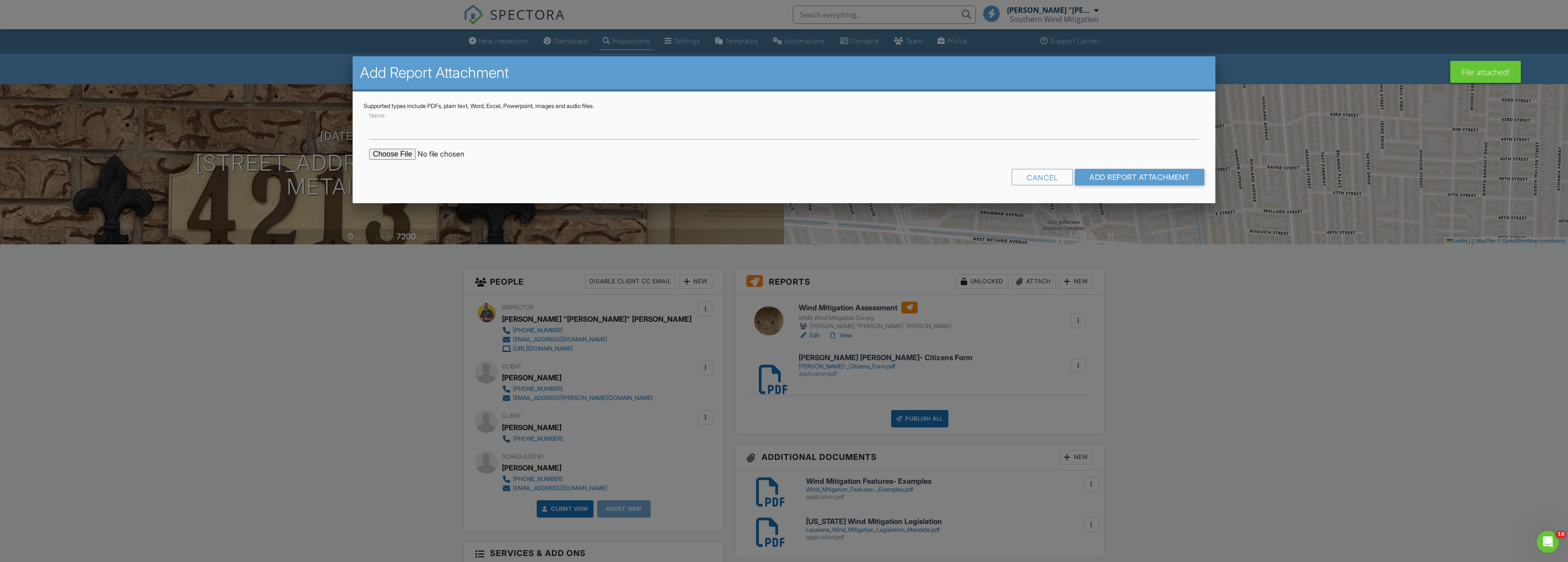
click at [393, 155] on input "file" at bounding box center [447, 154] width 156 height 11
type input "C:\fakepath\Daniel Morel & Sharon Morel- Louisiana Form.pdf"
click at [1140, 180] on input "Add Report Attachment" at bounding box center [1139, 177] width 129 height 17
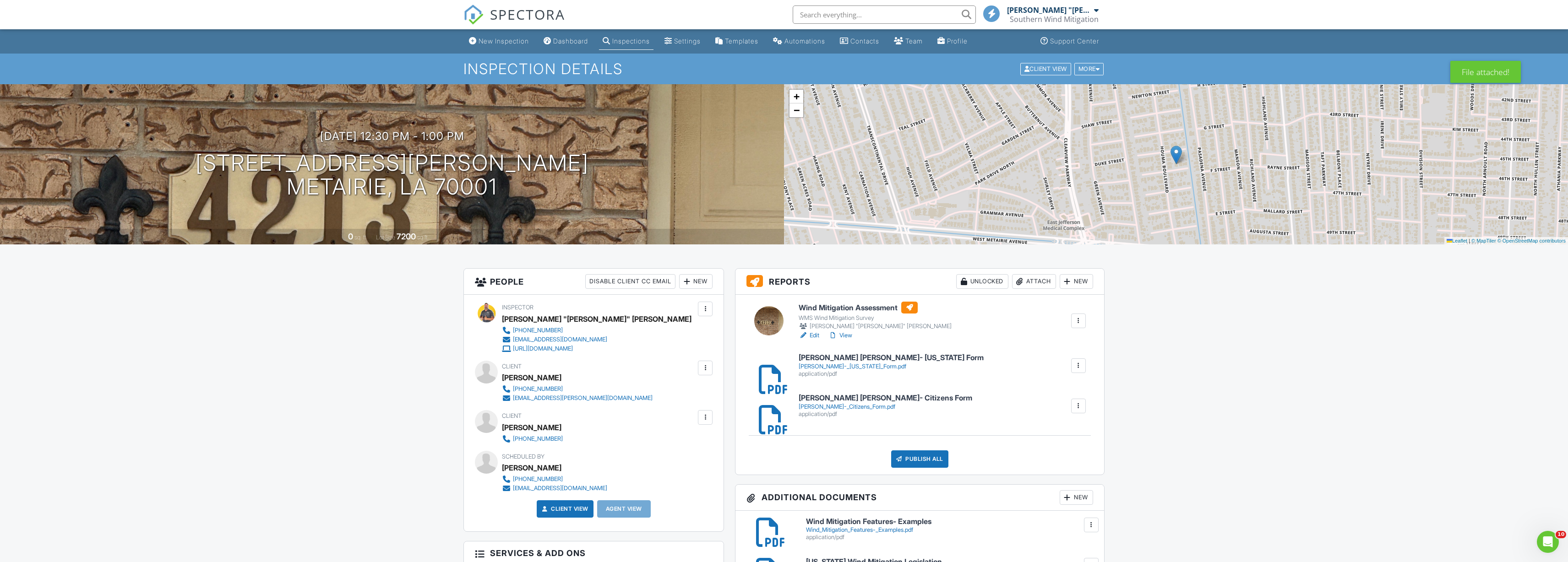
click at [846, 333] on link "View" at bounding box center [840, 335] width 24 height 9
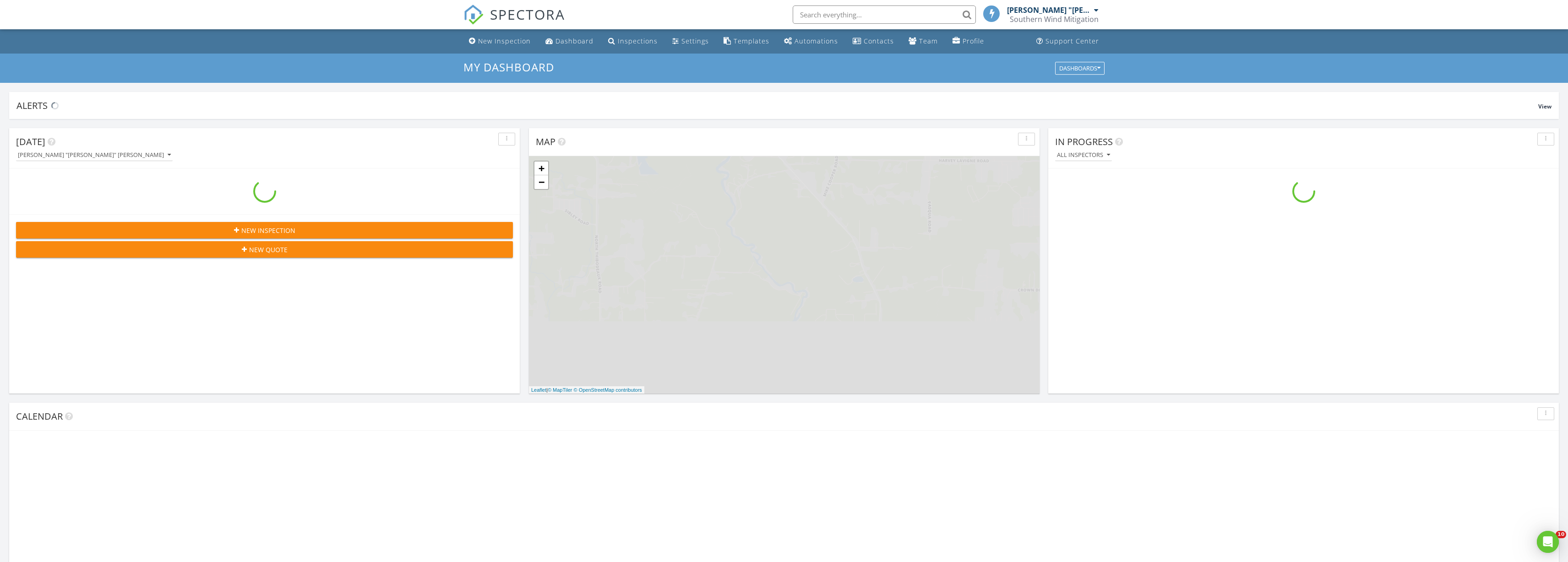
scroll to position [833, 1569]
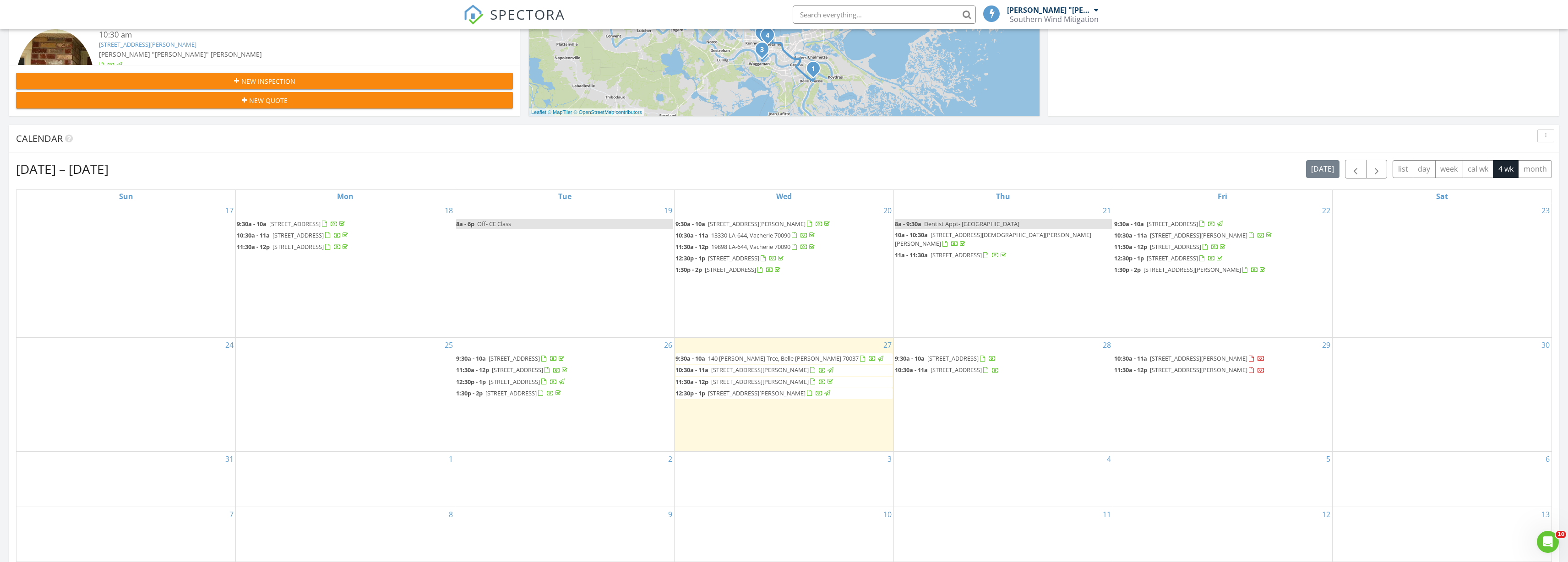
click at [1196, 259] on span "[STREET_ADDRESS]" at bounding box center [1172, 258] width 51 height 8
